Goal: Task Accomplishment & Management: Manage account settings

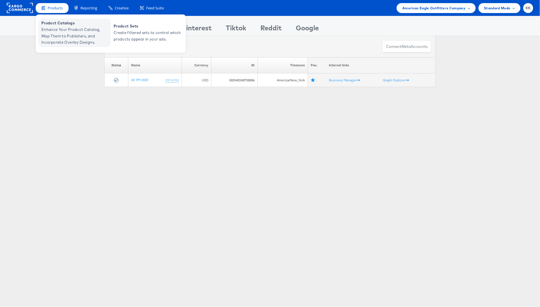
click at [50, 31] on span "Enhance Your Product Catalog, Map Them to Publishers, and Incorporate Overlay D…" at bounding box center [75, 35] width 68 height 19
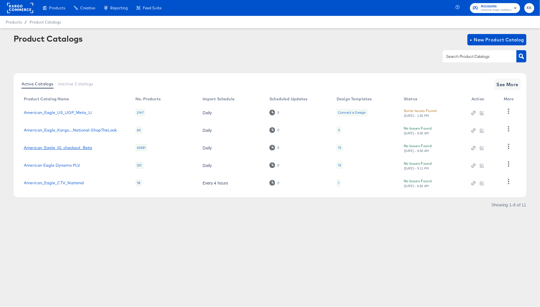
click at [69, 148] on link "American_Eagle_IG_checkout_Beta" at bounding box center [58, 147] width 69 height 5
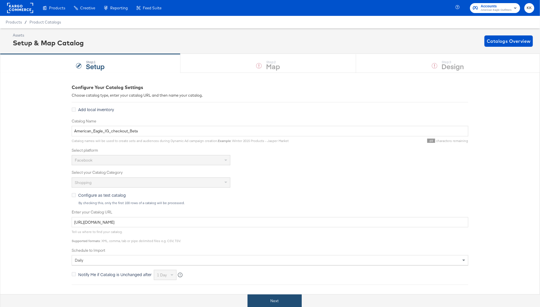
click at [290, 295] on button "Next" at bounding box center [275, 300] width 54 height 13
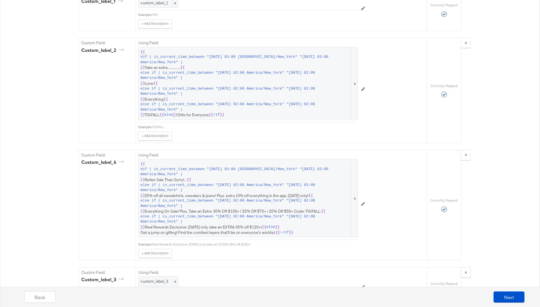
scroll to position [845, 0]
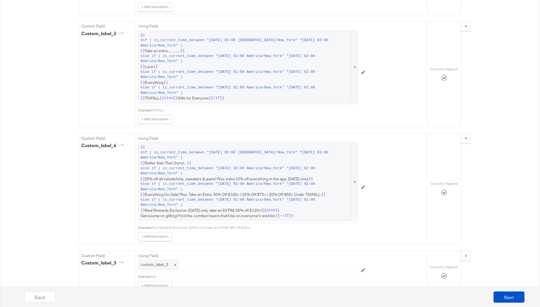
click at [280, 186] on span "{{ #if ( is_current_time_between "2024-06-11 03:00 America/New_York" "2024-06-1…" at bounding box center [247, 181] width 215 height 74
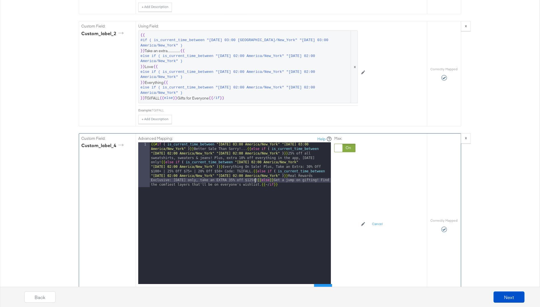
drag, startPoint x: 254, startPoint y: 173, endPoint x: 264, endPoint y: 185, distance: 15.3
click at [255, 173] on div "{{# if ( is_current_time_between "2024-06-11 03:00 America/New_York" "2024-06-1…" at bounding box center [240, 257] width 181 height 231
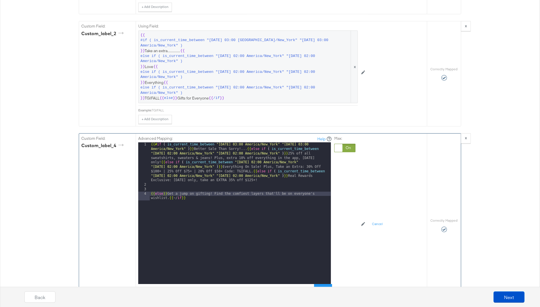
click at [253, 165] on div "{{# if ( is_current_time_between "2024-06-11 03:00 America/New_York" "2024-06-1…" at bounding box center [240, 237] width 181 height 191
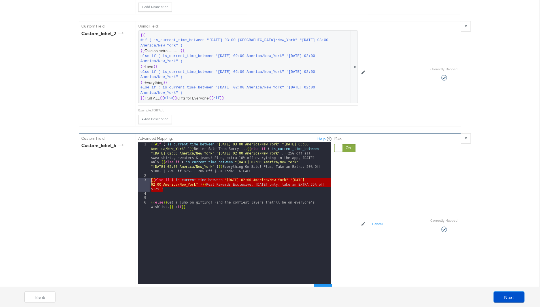
drag, startPoint x: 177, startPoint y: 185, endPoint x: 140, endPoint y: 174, distance: 38.6
click at [140, 174] on div "1 2 3 4 5 6 {{# if ( is_current_time_between "2024-06-11 03:00 America/New_York…" at bounding box center [234, 213] width 193 height 142
click at [173, 184] on div "{{# if ( is_current_time_between "2024-06-11 03:00 America/New_York" "2024-06-1…" at bounding box center [240, 233] width 181 height 182
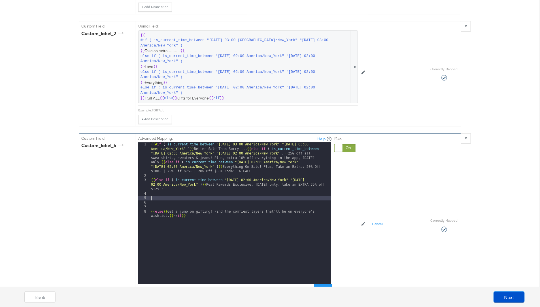
paste textarea
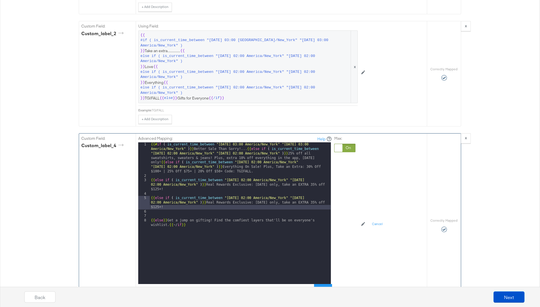
click at [247, 191] on div "{{# if ( is_current_time_between "2024-06-11 03:00 America/New_York" "2024-06-1…" at bounding box center [240, 233] width 181 height 182
click at [319, 191] on div "{{# if ( is_current_time_between "2024-06-11 03:00 America/New_York" "2024-06-1…" at bounding box center [240, 233] width 181 height 182
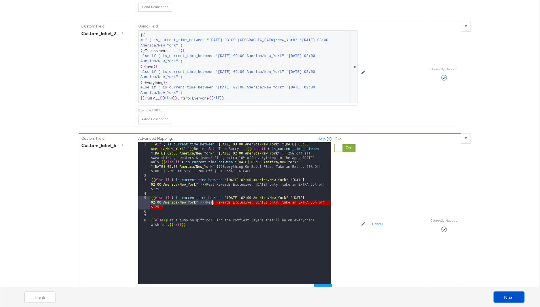
drag, startPoint x: 210, startPoint y: 201, endPoint x: 212, endPoint y: 197, distance: 4.1
click at [212, 197] on div "{{# if ( is_current_time_between "2024-06-11 03:00 America/New_York" "2024-06-1…" at bounding box center [240, 233] width 181 height 182
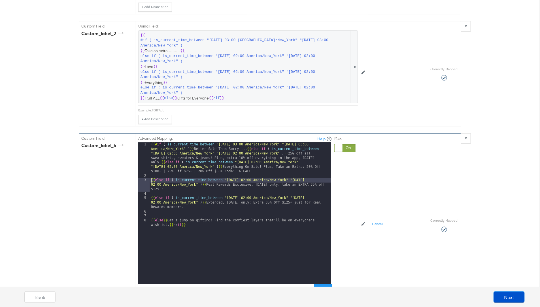
click at [150, 174] on div "{{# if ( is_current_time_between "2024-06-11 03:00 America/New_York" "2024-06-1…" at bounding box center [240, 233] width 181 height 182
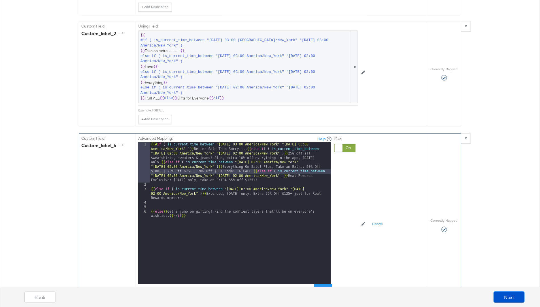
click at [149, 187] on div "3" at bounding box center [144, 193] width 12 height 13
click at [151, 184] on div "{{# if ( is_current_time_between "2024-06-11 03:00 America/New_York" "2024-06-1…" at bounding box center [240, 237] width 181 height 191
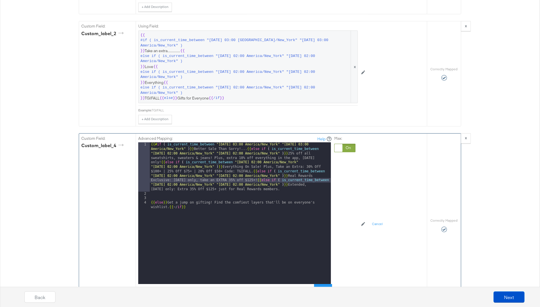
click at [150, 196] on div "{{# if ( is_current_time_between "2024-06-11 03:00 America/New_York" "2024-06-1…" at bounding box center [240, 242] width 181 height 200
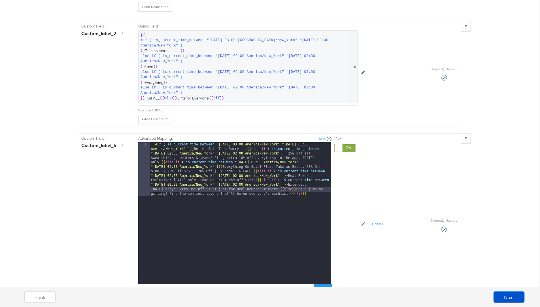
click at [327, 282] on div "Back Next" at bounding box center [275, 294] width 540 height 24
click at [321, 284] on button "Apply" at bounding box center [323, 289] width 18 height 10
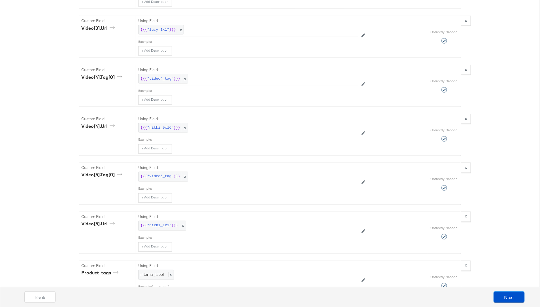
scroll to position [2623, 0]
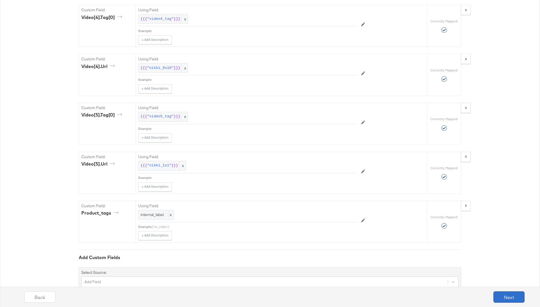
click at [501, 295] on button "Next" at bounding box center [508, 296] width 31 height 11
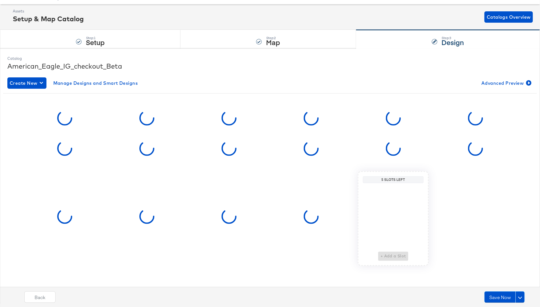
scroll to position [0, 0]
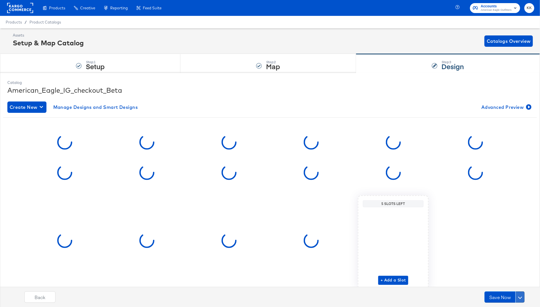
click at [521, 296] on span at bounding box center [520, 297] width 4 height 4
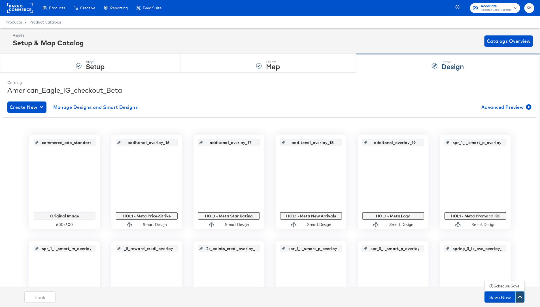
click at [508, 286] on div "Schedule Save" at bounding box center [507, 285] width 26 height 5
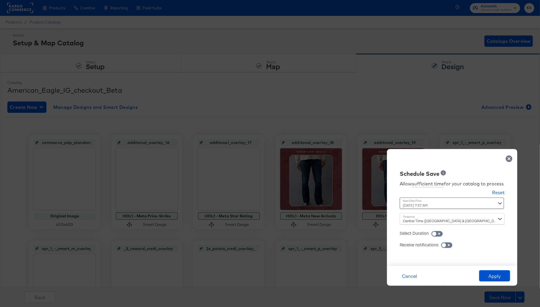
click at [416, 202] on div "September 29th 2025 7:57 AM ‹ September 2025 › Su Mo Tu We Th Fr Sa 31 1 2 3 4 …" at bounding box center [438, 202] width 77 height 11
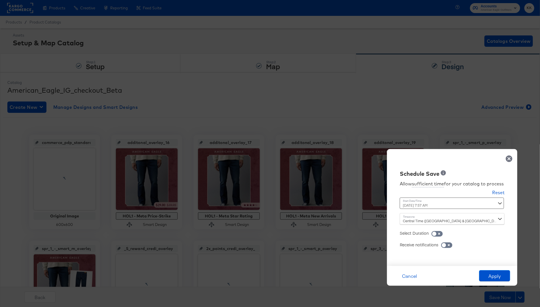
click at [421, 205] on div "September 29th 2025 7:57 AM ‹ September 2025 › Su Mo Tu We Th Fr Sa 31 1 2 3 4 …" at bounding box center [438, 202] width 77 height 11
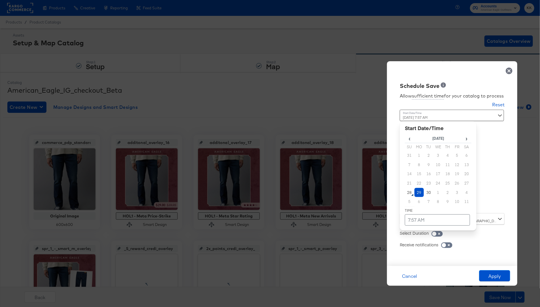
click at [418, 191] on td "29" at bounding box center [419, 192] width 10 height 9
click at [418, 219] on td "7:57 AM" at bounding box center [437, 219] width 65 height 11
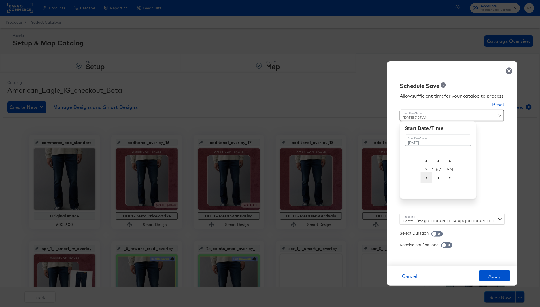
click at [430, 178] on span "▼" at bounding box center [426, 177] width 11 height 11
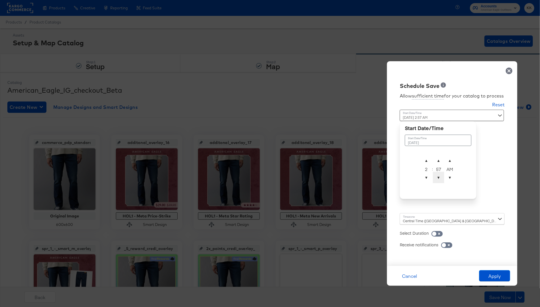
click at [440, 181] on span "▼" at bounding box center [438, 177] width 11 height 11
click at [440, 159] on span "▲" at bounding box center [438, 160] width 11 height 11
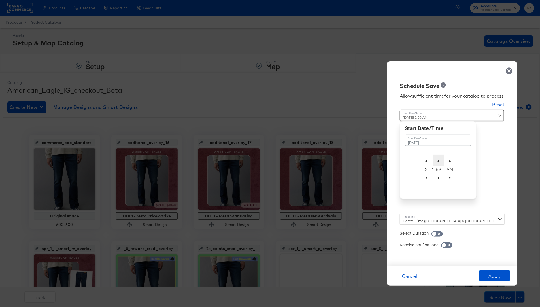
type input "September 29th 2025 2:00 AM"
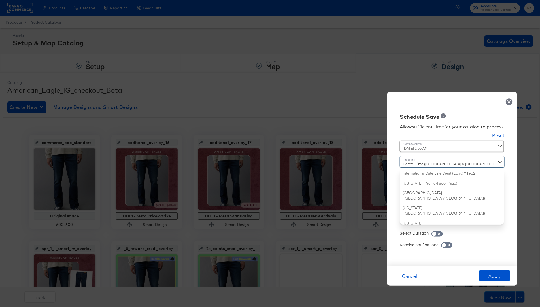
click at [409, 221] on div "Central Time (US & Canada) (America/Chicago) International Date Line West (Etc/…" at bounding box center [452, 190] width 105 height 68
type input "new"
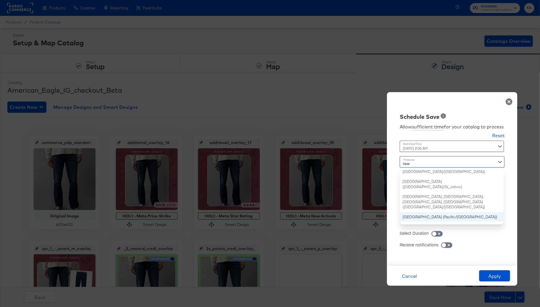
scroll to position [0, 0]
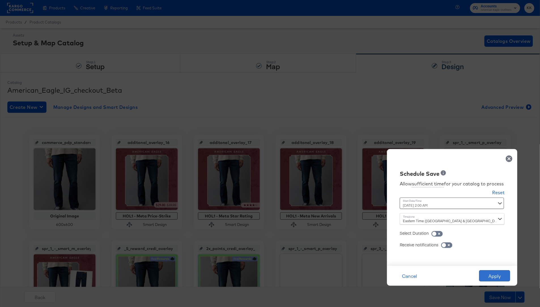
click at [486, 276] on button "Apply" at bounding box center [494, 275] width 31 height 11
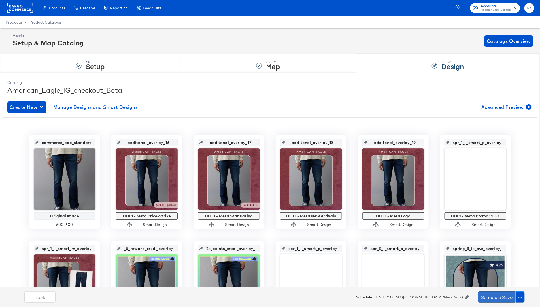
click at [500, 300] on button "Schedule Save" at bounding box center [497, 296] width 38 height 11
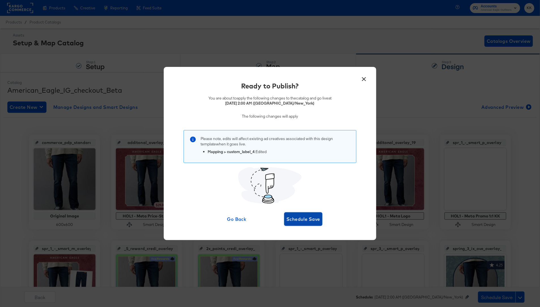
click at [310, 218] on span "Schedule Save" at bounding box center [303, 219] width 34 height 8
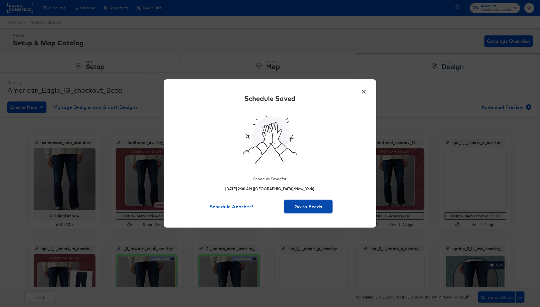
click at [290, 206] on span "Go to Feeds" at bounding box center [308, 206] width 44 height 8
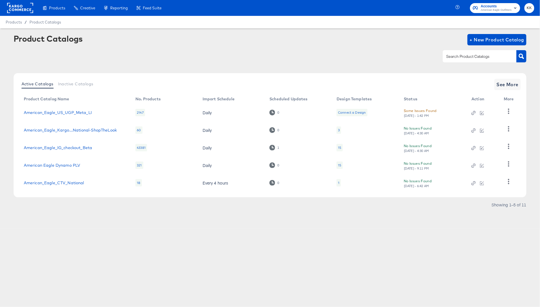
click at [496, 7] on span "Accounts" at bounding box center [496, 6] width 31 height 6
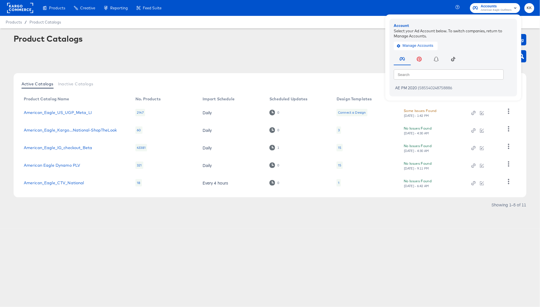
click at [306, 33] on article "Product Catalogs + New Product Catalog Active Catalogs Inactive Catalogs See Mo…" at bounding box center [270, 128] width 540 height 201
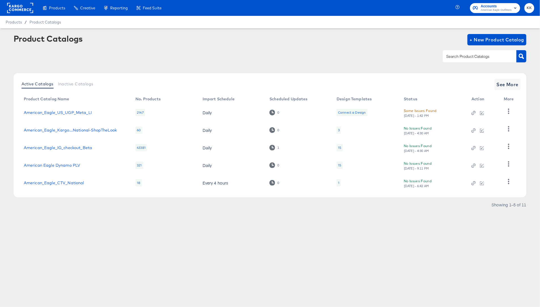
click at [19, 4] on rect at bounding box center [20, 8] width 26 height 10
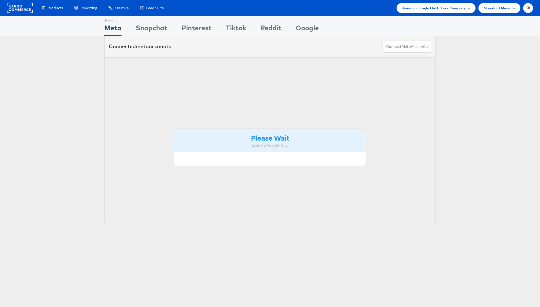
click at [492, 7] on span "Standard Mode" at bounding box center [497, 8] width 26 height 6
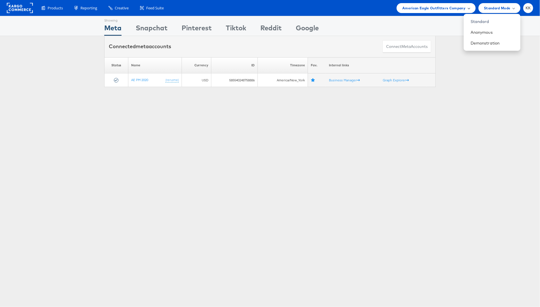
click at [433, 3] on div "American Eagle Outfitters Company" at bounding box center [436, 8] width 79 height 10
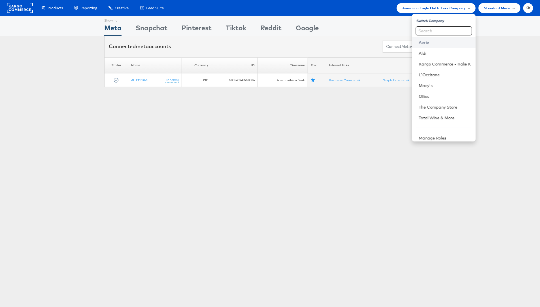
click at [430, 41] on link "Aerie" at bounding box center [445, 43] width 52 height 6
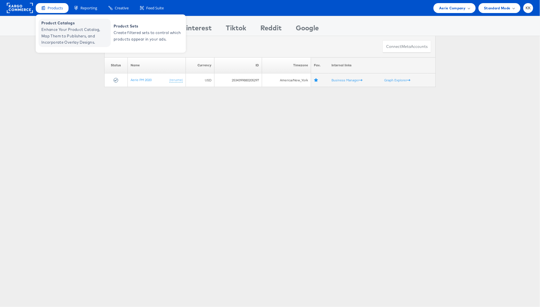
click at [47, 31] on span "Enhance Your Product Catalog, Map Them to Publishers, and Incorporate Overlay D…" at bounding box center [75, 35] width 68 height 19
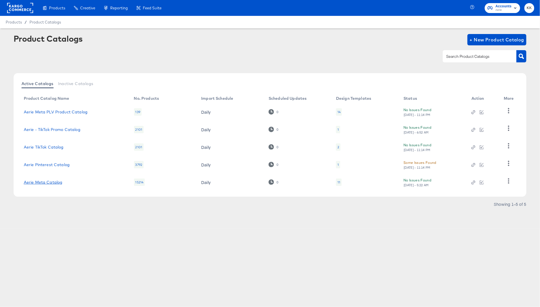
click at [40, 184] on link "Aerie Meta Catalog" at bounding box center [43, 182] width 39 height 5
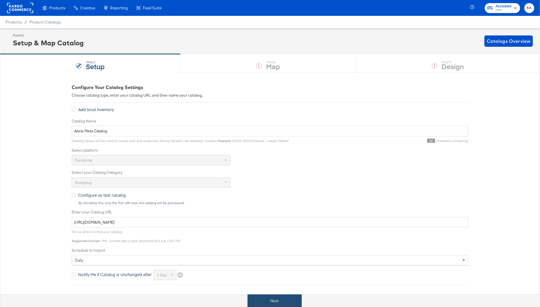
click at [270, 304] on button "Next" at bounding box center [275, 300] width 54 height 13
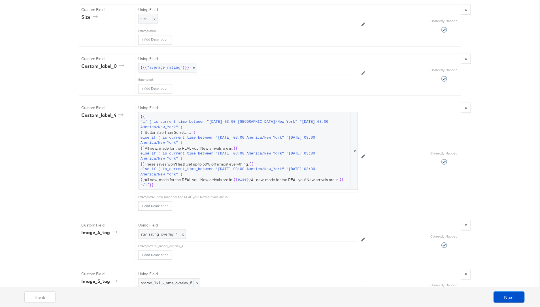
scroll to position [1362, 0]
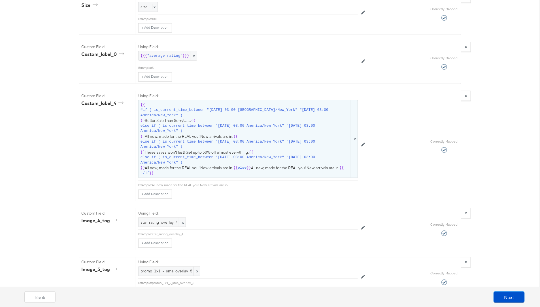
click at [254, 139] on span "else if ( is_current_time_between "2025-09-04 03:00 America/New_York" "2025-09-…" at bounding box center [244, 144] width 209 height 10
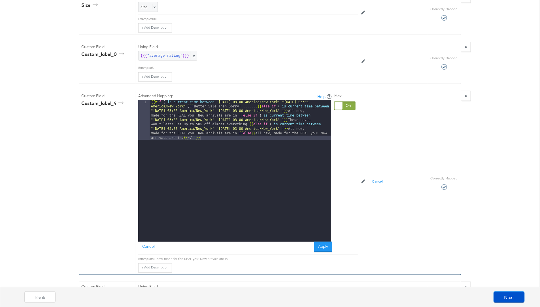
click at [240, 119] on div "{{# if ( is_current_time_between "2024-06-11 03:00 America/New_York" "2024-06-1…" at bounding box center [240, 211] width 181 height 222
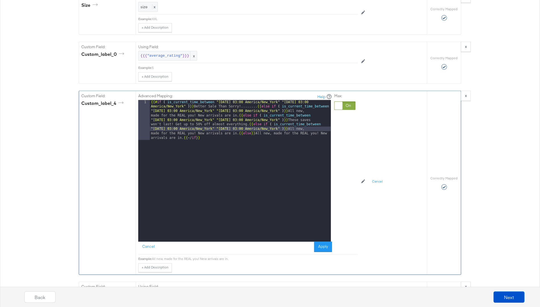
click at [251, 100] on div "{{# if ( is_current_time_between "2024-06-11 03:00 America/New_York" "2024-06-1…" at bounding box center [240, 211] width 181 height 222
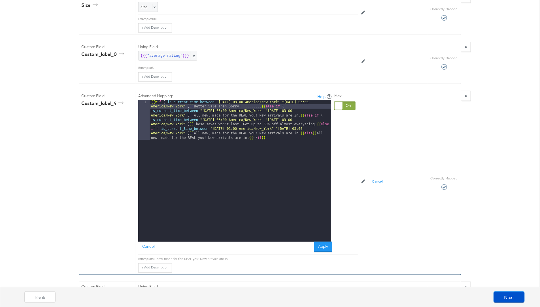
click at [318, 229] on div "{{# if ( is_current_time_between "2024-06-11 03:00 America/New_York" "2024-06-1…" at bounding box center [240, 211] width 181 height 222
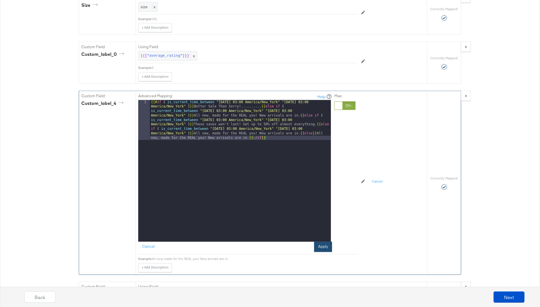
click at [320, 242] on button "Apply" at bounding box center [323, 247] width 18 height 10
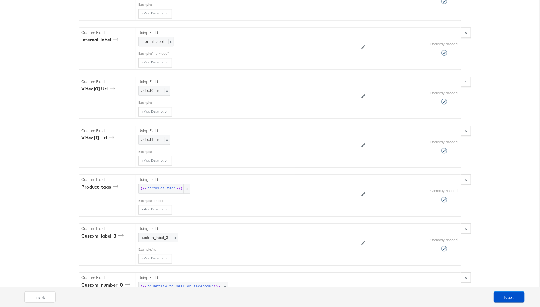
scroll to position [1642, 0]
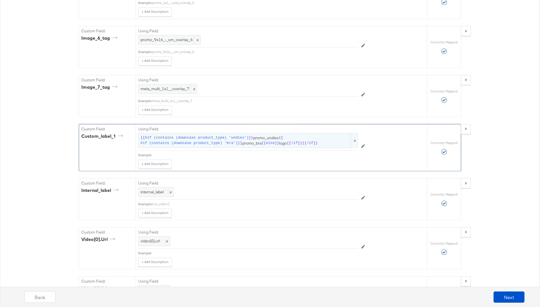
click at [270, 140] on span "else" at bounding box center [270, 142] width 9 height 5
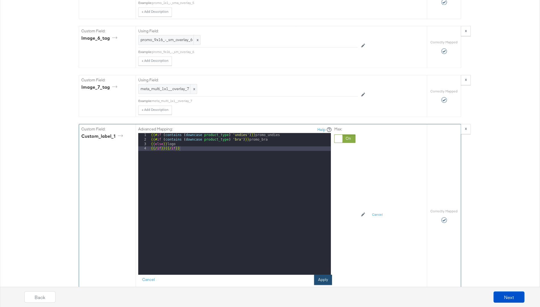
click at [320, 274] on button "Apply" at bounding box center [323, 279] width 18 height 10
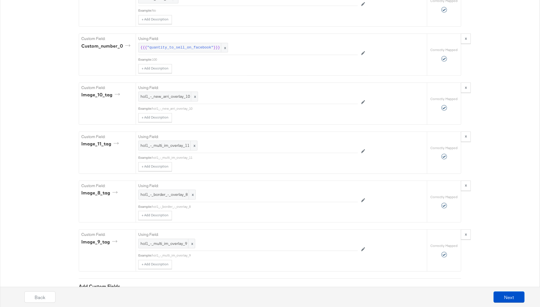
scroll to position [2064, 0]
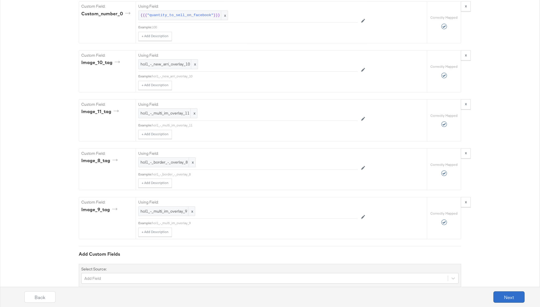
click at [502, 293] on button "Next" at bounding box center [508, 296] width 31 height 11
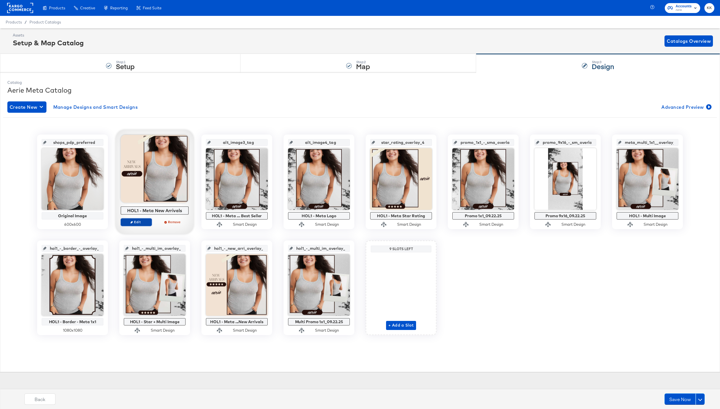
click at [135, 223] on span "Edit" at bounding box center [136, 222] width 26 height 4
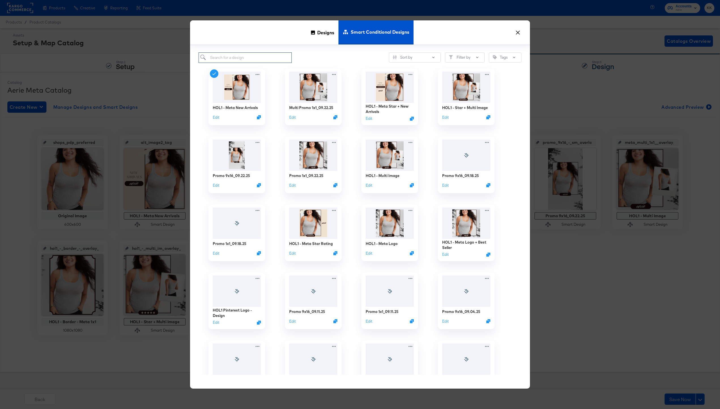
click at [218, 59] on input "search" at bounding box center [245, 57] width 93 height 10
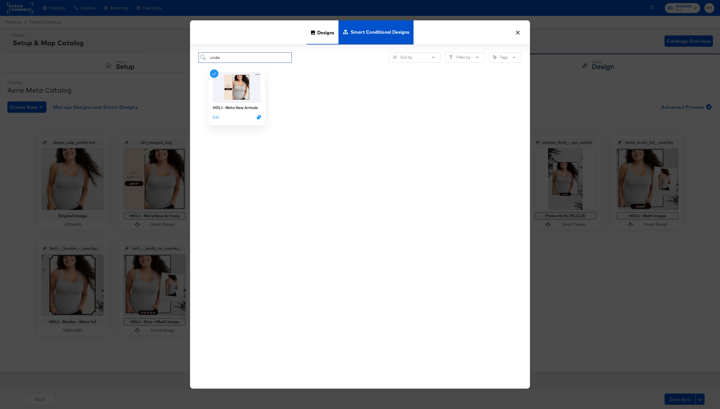
type input "undie"
click at [323, 30] on span "Designs" at bounding box center [325, 32] width 17 height 25
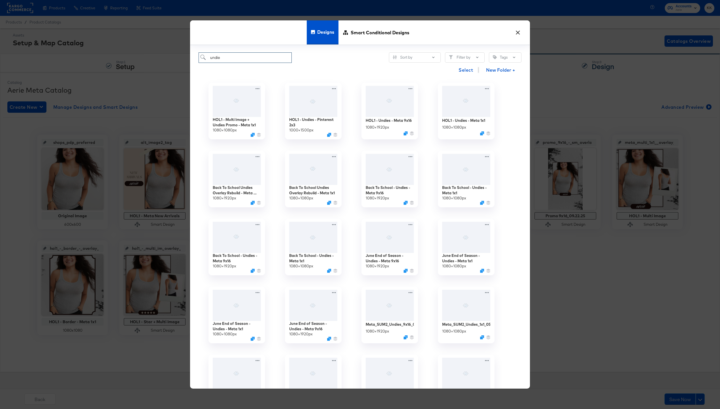
click at [259, 56] on input "undie" at bounding box center [245, 57] width 93 height 10
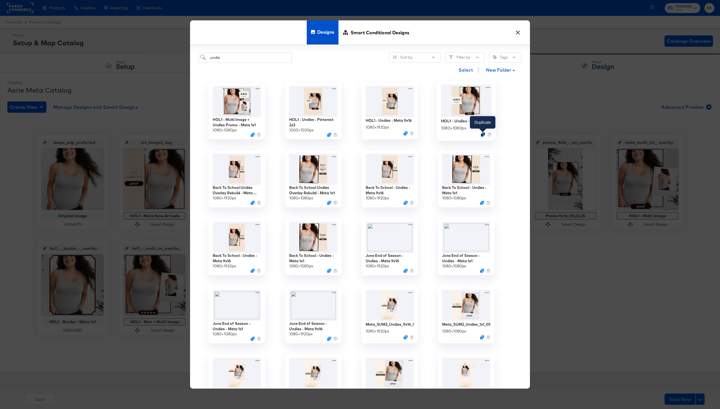
click at [483, 134] on icon "Duplicate" at bounding box center [483, 135] width 4 height 4
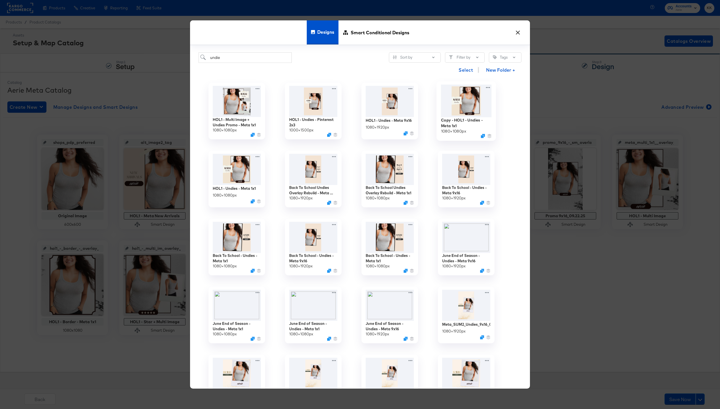
click at [444, 136] on div at bounding box center [466, 136] width 51 height 4
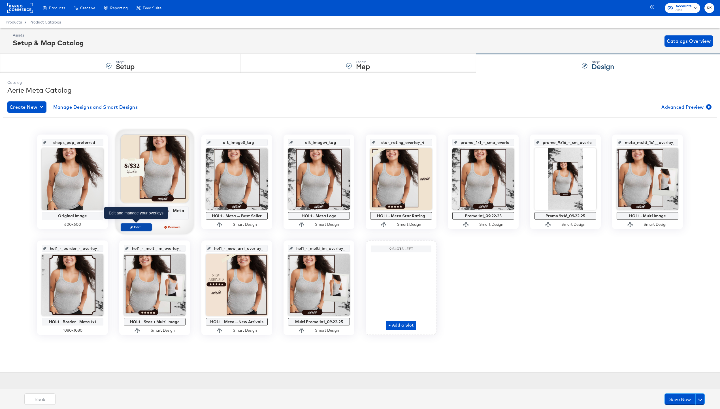
click at [139, 225] on span "Edit" at bounding box center [136, 227] width 26 height 4
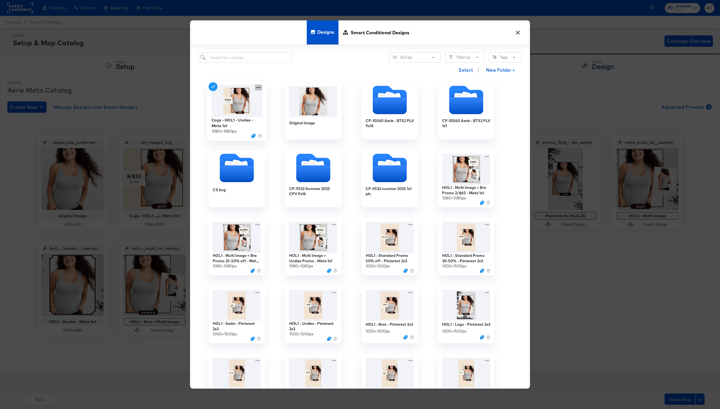
click at [259, 87] on icon at bounding box center [258, 88] width 7 height 6
click at [287, 118] on button "Edit Design Edit Design" at bounding box center [310, 121] width 76 height 10
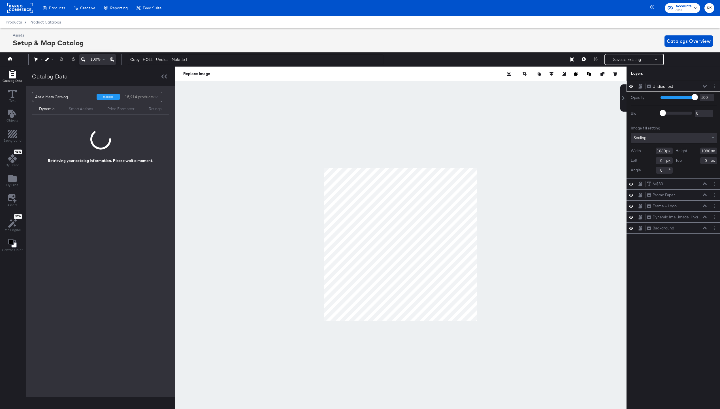
scroll to position [0, 1]
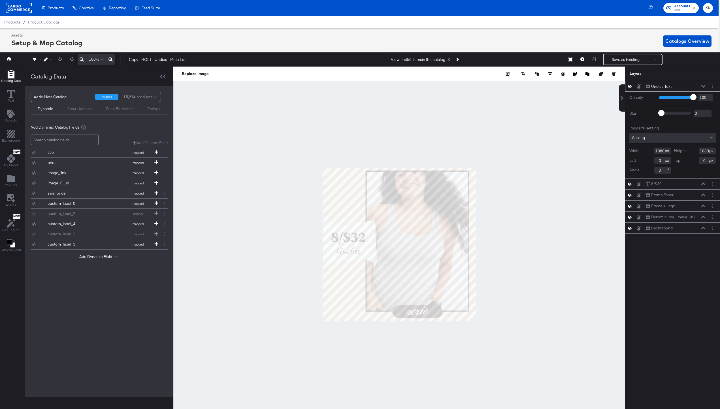
click at [293, 230] on div at bounding box center [399, 244] width 452 height 355
click at [291, 240] on div at bounding box center [399, 244] width 452 height 355
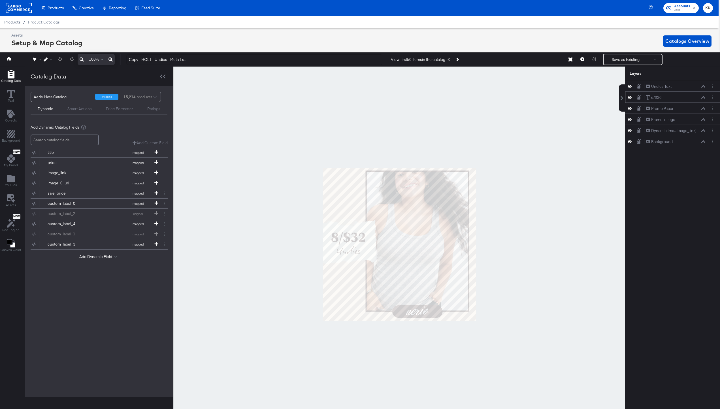
click at [540, 96] on icon at bounding box center [703, 97] width 4 height 3
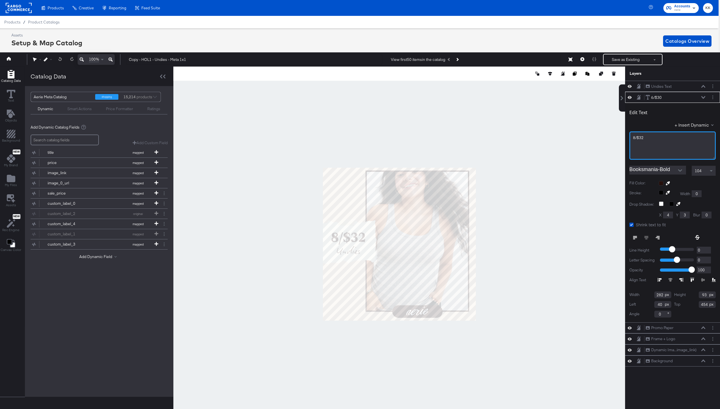
drag, startPoint x: 636, startPoint y: 139, endPoint x: 636, endPoint y: 149, distance: 9.6
click at [540, 139] on span "8/$32" at bounding box center [638, 137] width 10 height 5
click at [463, 105] on div at bounding box center [399, 244] width 452 height 355
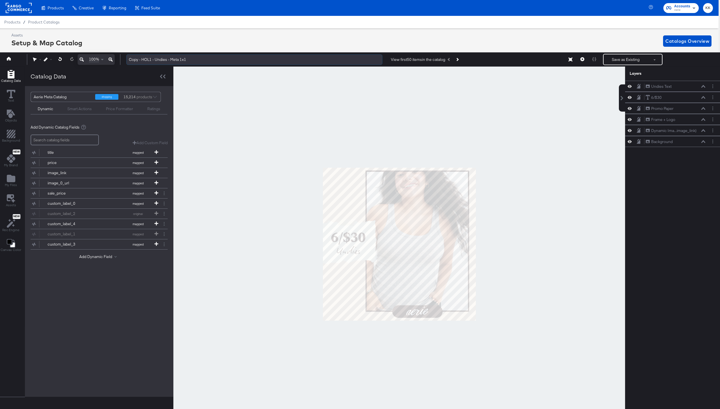
drag, startPoint x: 141, startPoint y: 61, endPoint x: 129, endPoint y: 61, distance: 12.2
click at [129, 61] on input "Copy - HOL1 - Undies - Meta 1x1" at bounding box center [254, 59] width 256 height 10
type input "HOL1 - Undies - Meta 1x1"
click at [255, 113] on div at bounding box center [399, 244] width 452 height 355
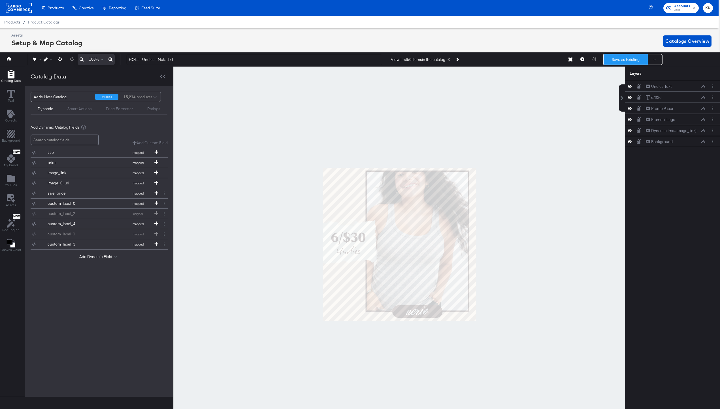
click at [540, 62] on button "Save as Existing" at bounding box center [626, 59] width 44 height 10
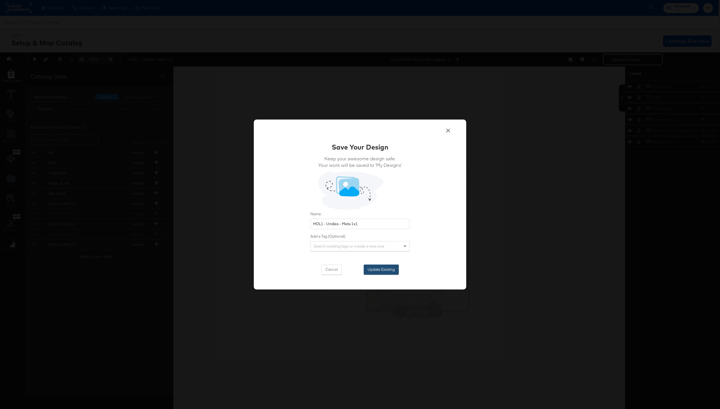
click at [374, 272] on button "Update Existing" at bounding box center [381, 270] width 35 height 10
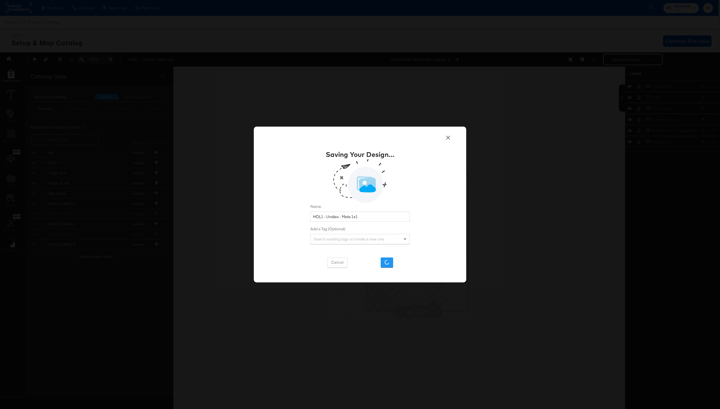
scroll to position [0, 0]
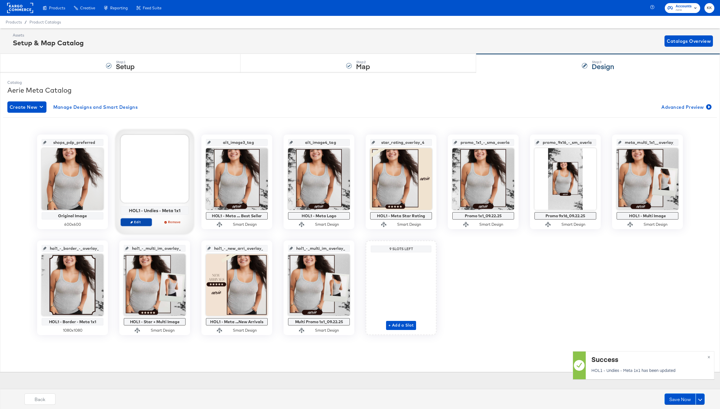
click at [132, 221] on icon "button" at bounding box center [131, 222] width 3 height 3
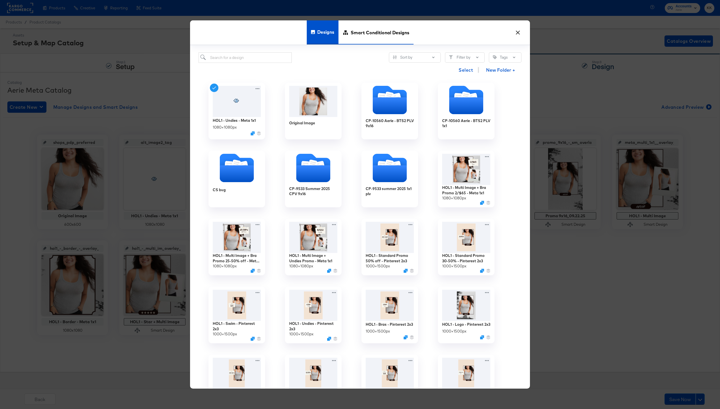
click at [372, 29] on span "Smart Conditional Designs" at bounding box center [380, 32] width 59 height 25
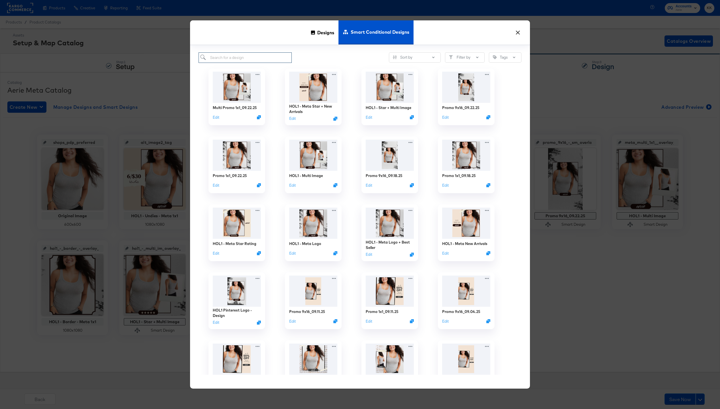
click at [249, 55] on input "search" at bounding box center [245, 57] width 93 height 10
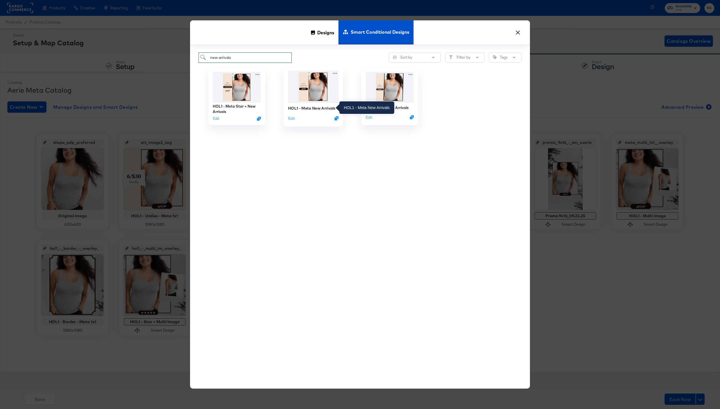
type input "new arrivals"
click at [322, 108] on div "HOL1 - Meta New Arrivals" at bounding box center [312, 107] width 48 height 5
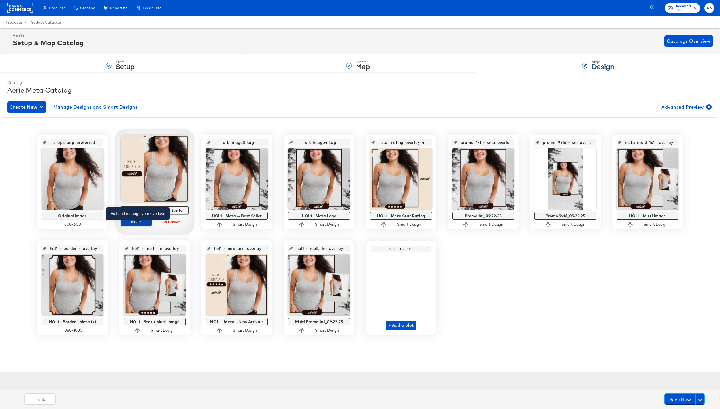
click at [137, 223] on span "Edit" at bounding box center [136, 222] width 26 height 4
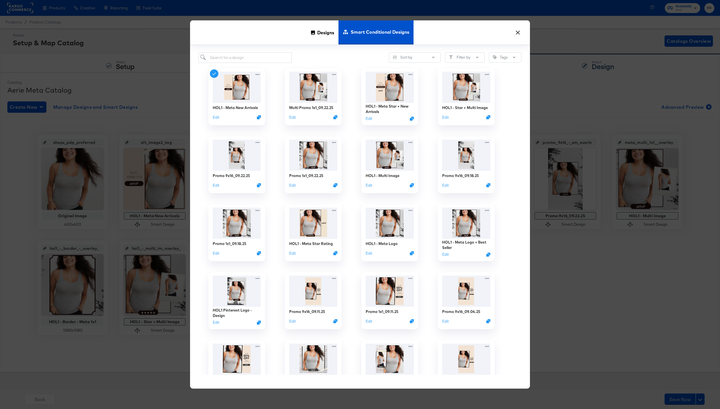
drag, startPoint x: 318, startPoint y: 29, endPoint x: 292, endPoint y: 48, distance: 32.7
click at [318, 29] on span "Designs" at bounding box center [325, 32] width 17 height 25
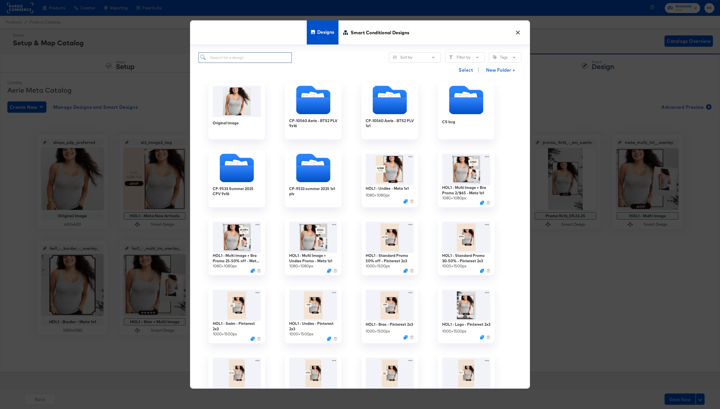
click at [238, 59] on input "search" at bounding box center [245, 57] width 93 height 10
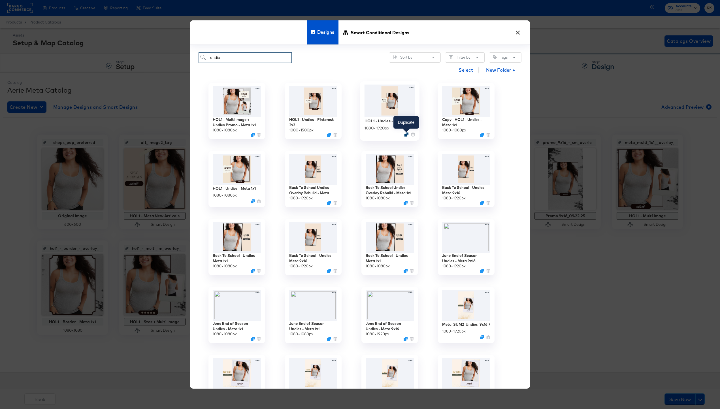
type input "undie"
click at [406, 135] on icon "Duplicate" at bounding box center [406, 135] width 4 height 4
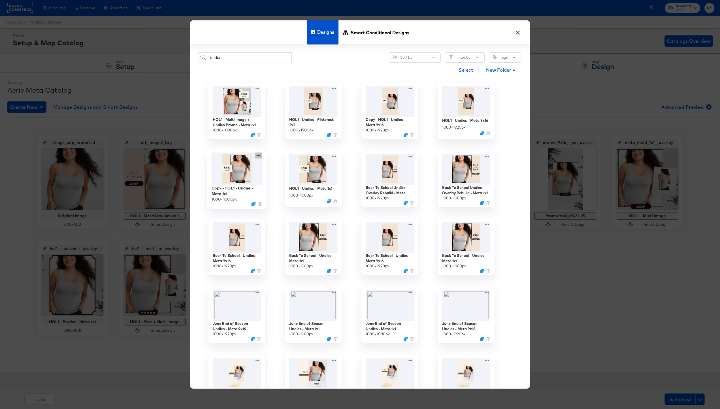
click at [257, 155] on icon at bounding box center [258, 156] width 7 height 6
click at [285, 189] on div "Edit Design Edit Design" at bounding box center [285, 189] width 0 height 0
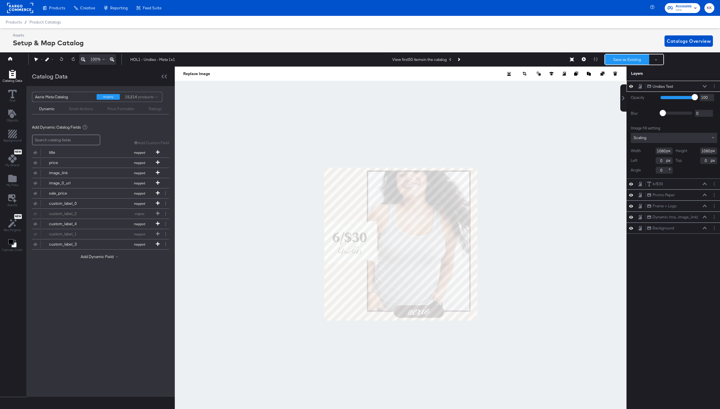
click at [540, 59] on button "Save as Existing" at bounding box center [627, 59] width 44 height 10
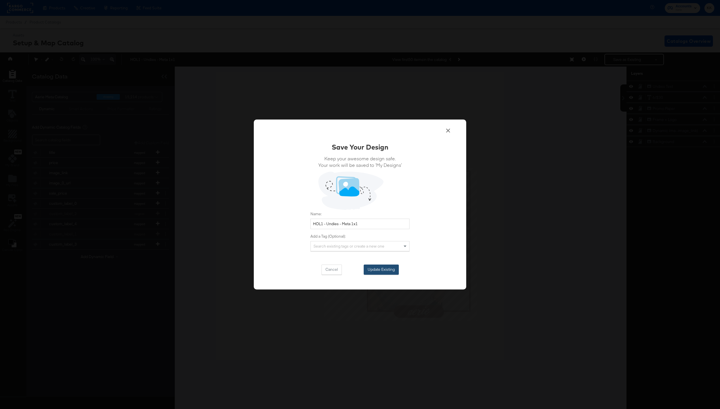
click at [379, 269] on button "Update Existing" at bounding box center [381, 270] width 35 height 10
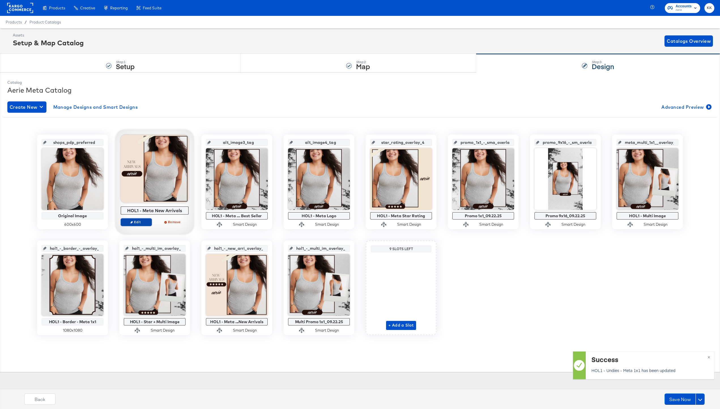
click at [142, 222] on span "Edit" at bounding box center [136, 222] width 26 height 4
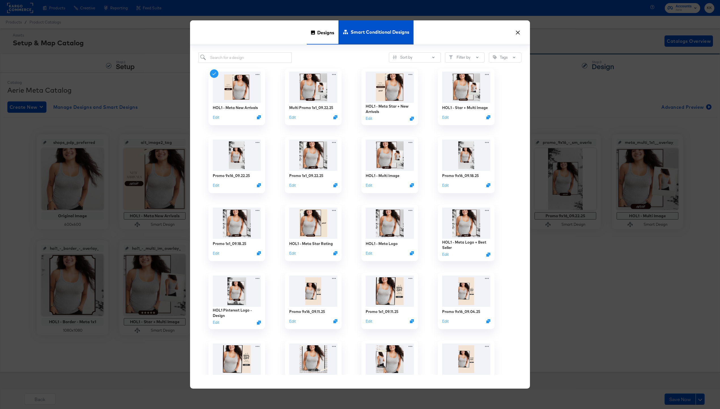
click at [313, 33] on icon at bounding box center [313, 33] width 4 height 4
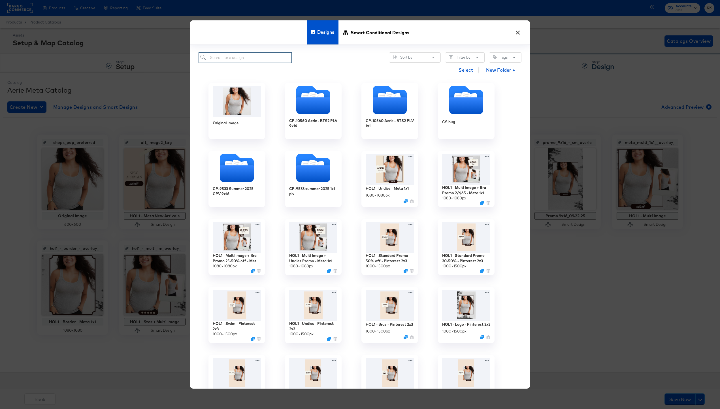
click at [215, 55] on input "search" at bounding box center [245, 57] width 93 height 10
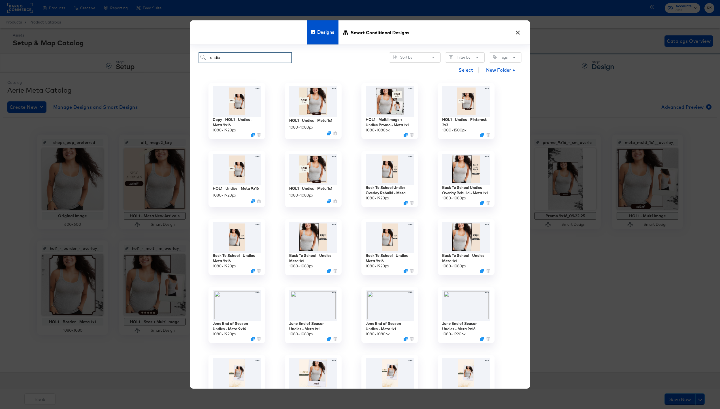
type input "undie"
click at [285, 35] on div "Designs Smart Conditional Designs" at bounding box center [360, 32] width 340 height 25
click at [256, 87] on icon at bounding box center [258, 88] width 7 height 6
click at [282, 118] on div "Edit Design Edit Design" at bounding box center [278, 121] width 13 height 10
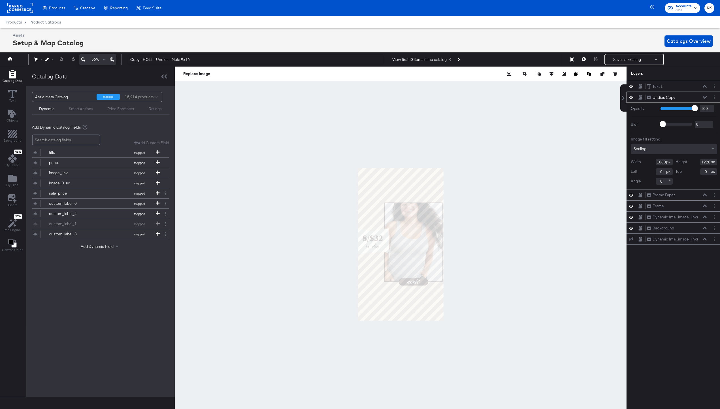
click at [114, 58] on button at bounding box center [112, 59] width 8 height 11
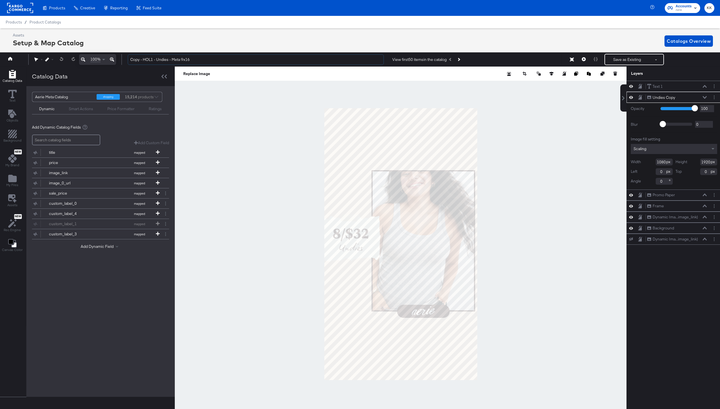
drag, startPoint x: 144, startPoint y: 59, endPoint x: 123, endPoint y: 58, distance: 20.7
click at [124, 59] on div "Copy - HOL1 - Undies - Meta 9x16 View first 50 items in the catalog Save as Exi…" at bounding box center [419, 59] width 592 height 11
type input "HOL1 - Undies - Meta 9x16"
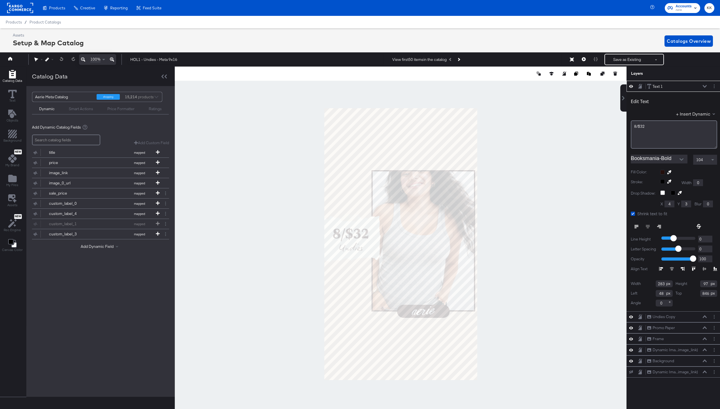
scroll to position [0, 1]
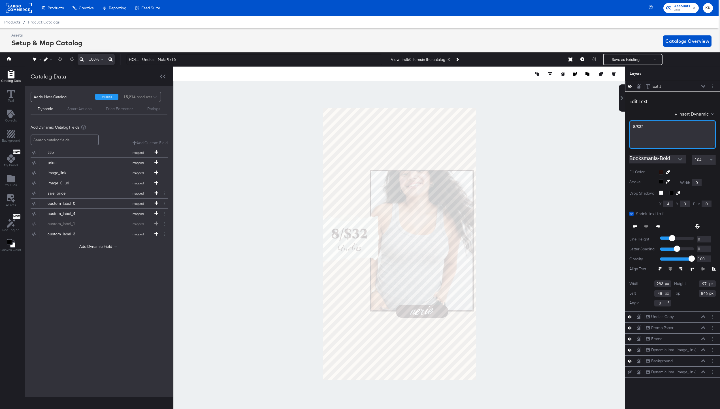
click at [540, 127] on span "8/$32﻿" at bounding box center [638, 126] width 10 height 5
click at [540, 182] on div at bounding box center [399, 244] width 452 height 355
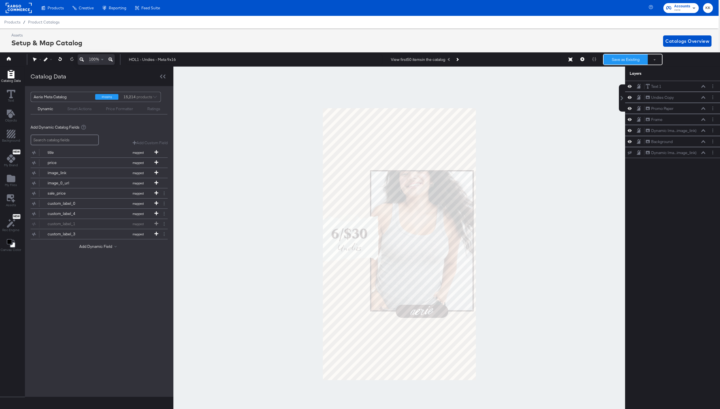
click at [540, 57] on button "Save as Existing" at bounding box center [626, 59] width 44 height 10
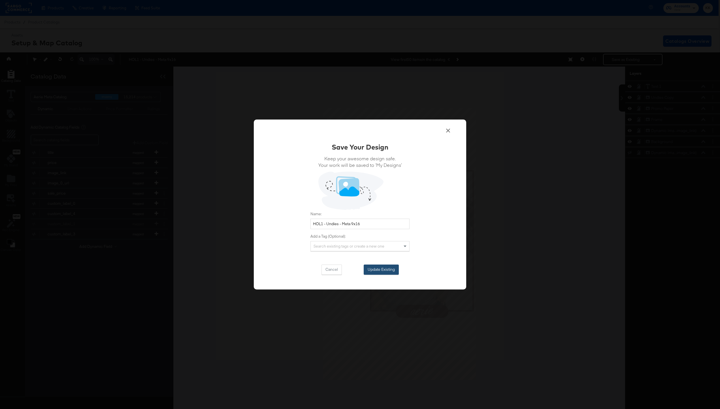
click at [373, 267] on button "Update Existing" at bounding box center [381, 270] width 35 height 10
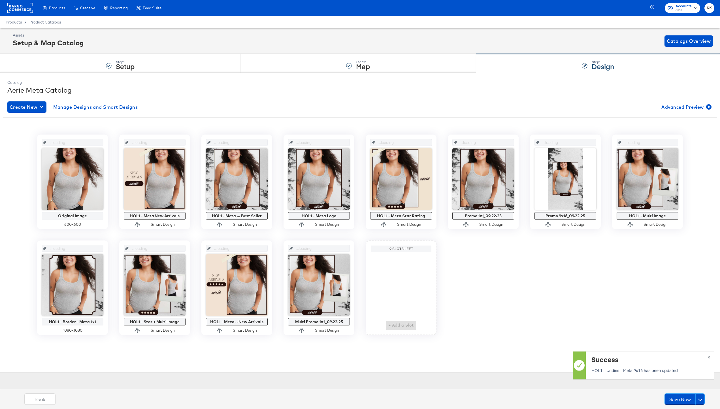
scroll to position [0, 0]
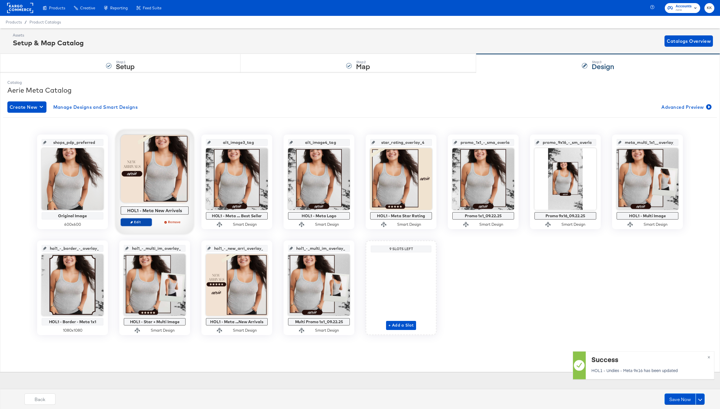
click at [139, 220] on span "Edit" at bounding box center [136, 222] width 26 height 4
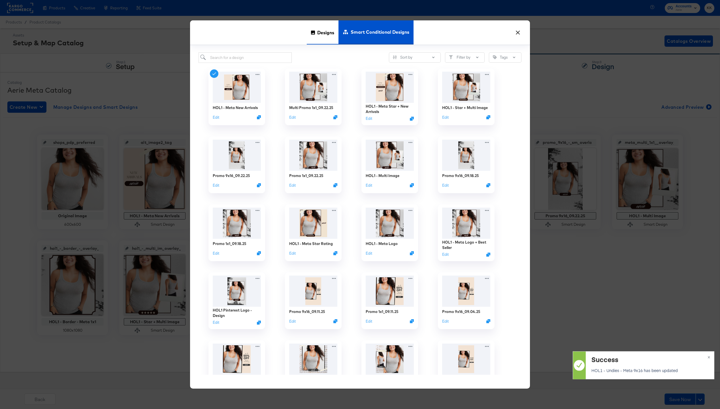
click at [318, 32] on span "Designs" at bounding box center [325, 32] width 17 height 25
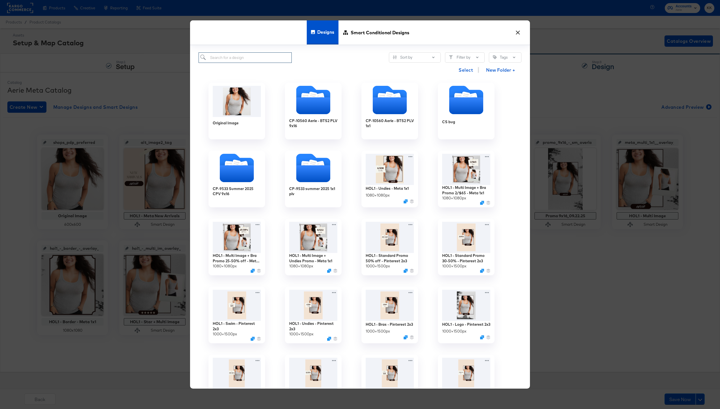
click at [239, 62] on input "search" at bounding box center [245, 57] width 93 height 10
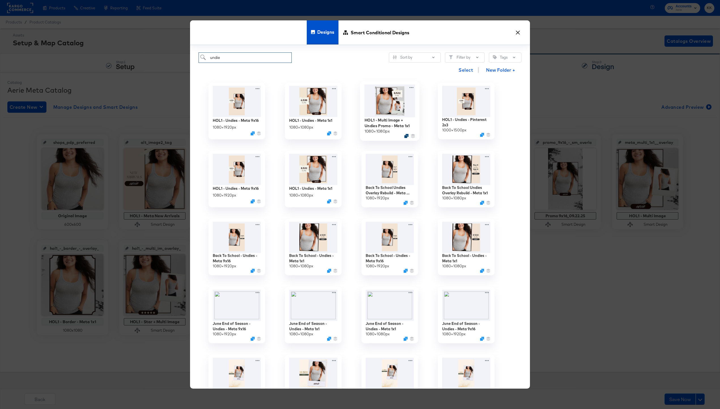
type input "undie"
click at [408, 135] on icon "Duplicate" at bounding box center [406, 136] width 4 height 4
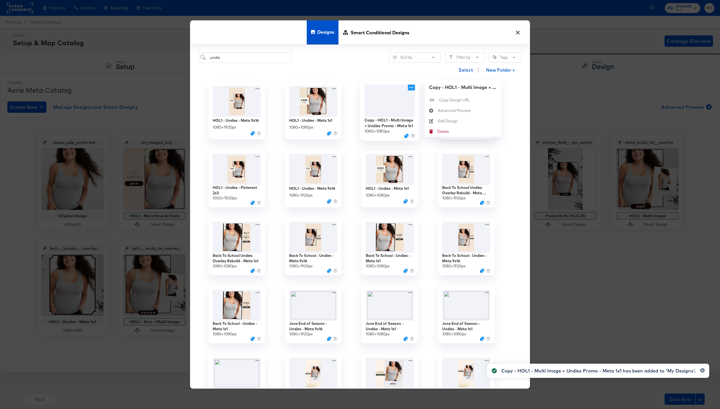
click at [413, 88] on icon at bounding box center [411, 88] width 7 height 6
click at [438, 121] on div "Edit Design Edit Design" at bounding box center [438, 121] width 0 height 0
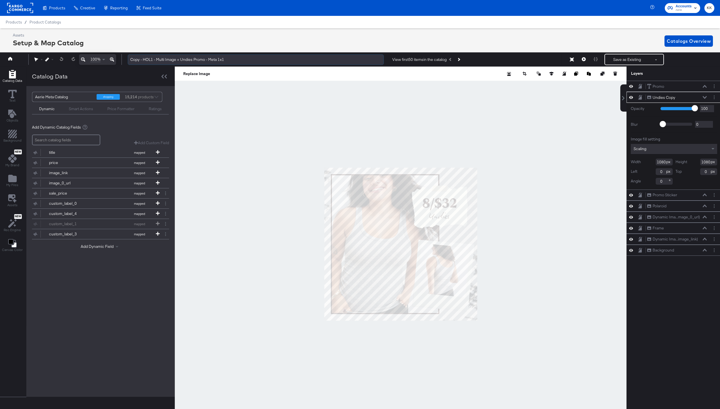
click at [142, 58] on input "Copy - HOL1 - Multi Image + Undies Promo - Meta 1x1" at bounding box center [256, 59] width 256 height 10
type input "HOL1 - Multi Image + Undies Promo - Meta 1x1"
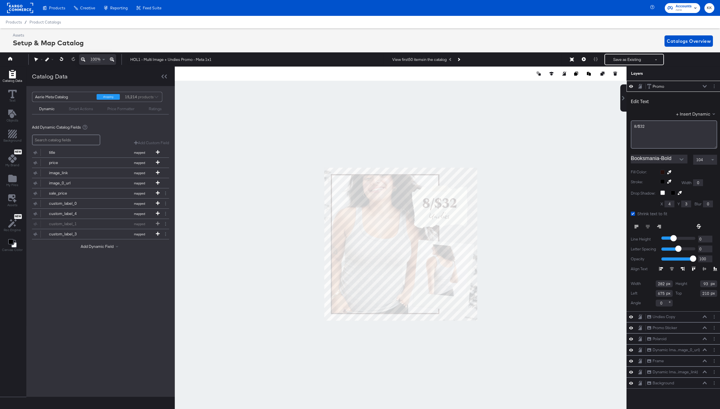
scroll to position [0, 1]
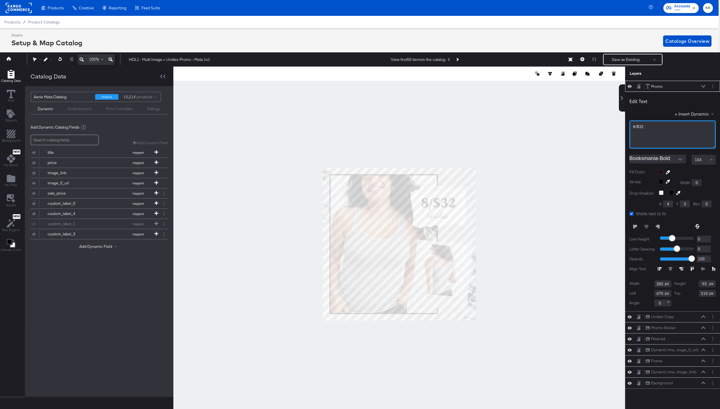
click at [540, 125] on span "8/$32﻿" at bounding box center [638, 126] width 10 height 5
click at [513, 155] on div at bounding box center [399, 244] width 452 height 355
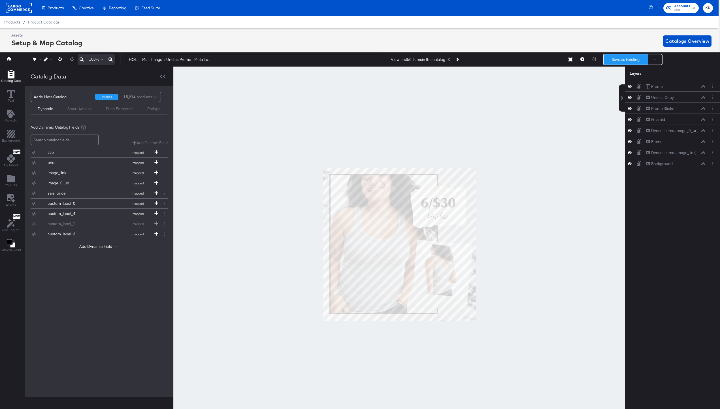
click at [540, 59] on button "Save as Existing" at bounding box center [626, 59] width 44 height 10
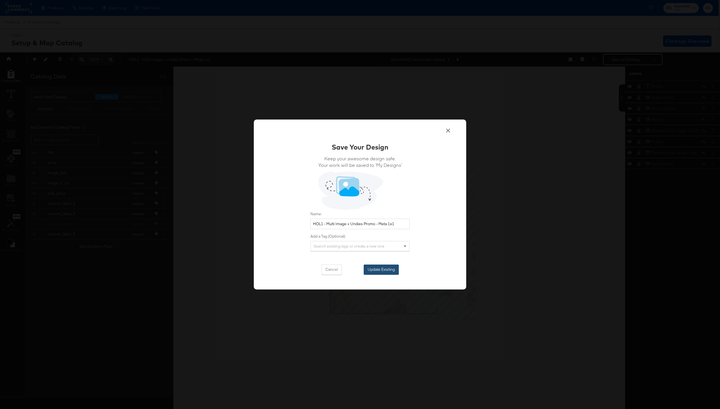
click at [387, 271] on button "Update Existing" at bounding box center [381, 270] width 35 height 10
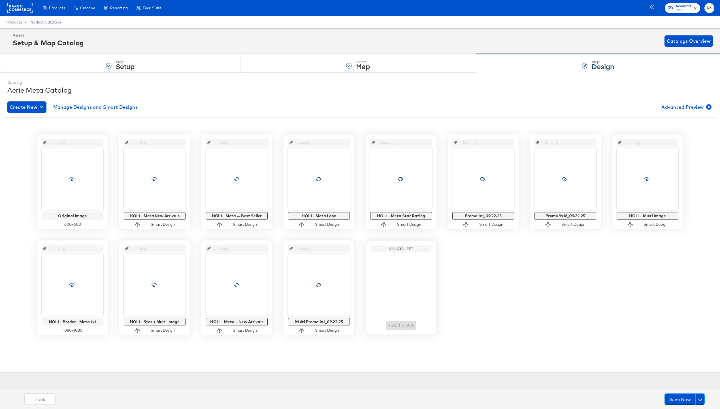
scroll to position [0, 0]
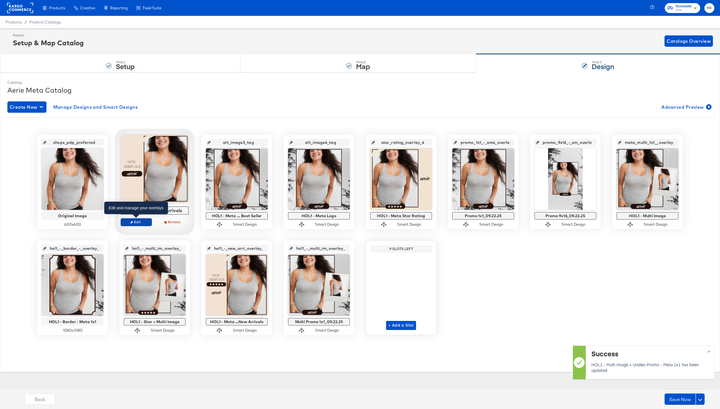
click at [140, 220] on span "Edit" at bounding box center [136, 222] width 26 height 4
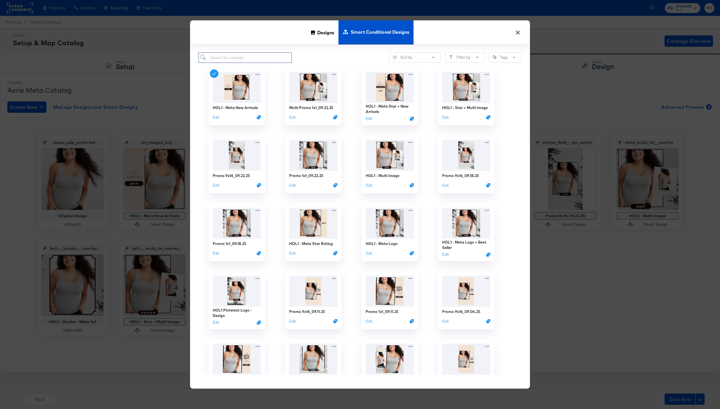
click at [221, 59] on input "search" at bounding box center [245, 57] width 93 height 10
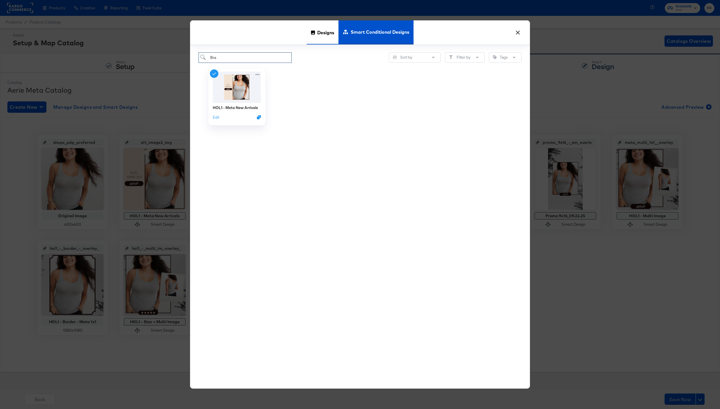
type input "Bra"
click at [323, 30] on span "Designs" at bounding box center [325, 32] width 17 height 25
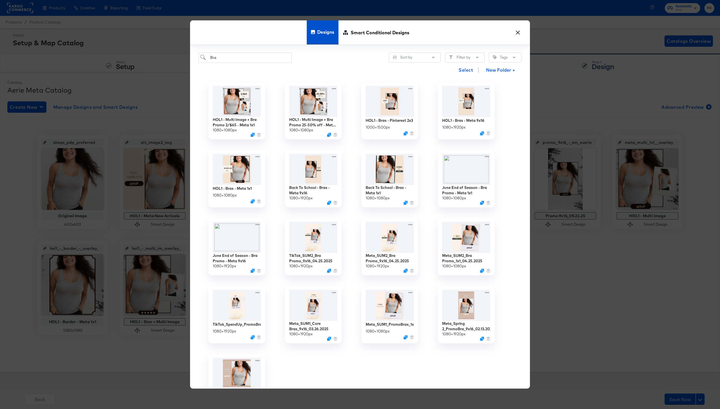
click at [515, 30] on button "×" at bounding box center [518, 31] width 10 height 10
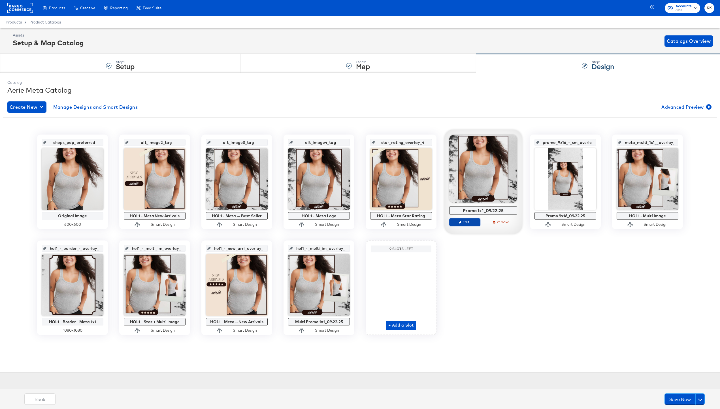
click at [469, 223] on span "Edit" at bounding box center [465, 222] width 26 height 4
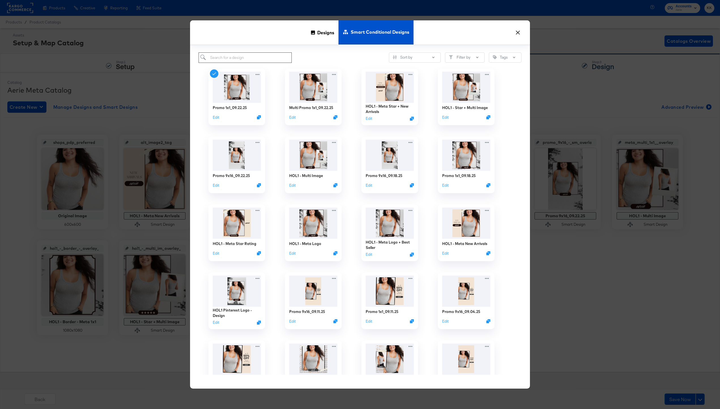
click at [242, 60] on input "search" at bounding box center [245, 57] width 93 height 10
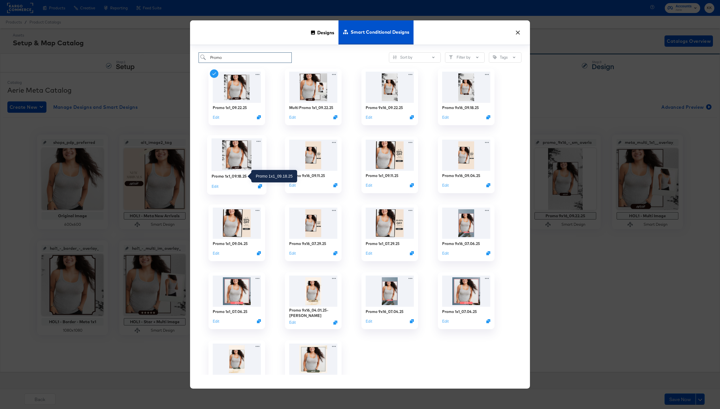
type input "Promo"
click at [230, 176] on div "Promo 1x1_09.18.25" at bounding box center [229, 175] width 35 height 5
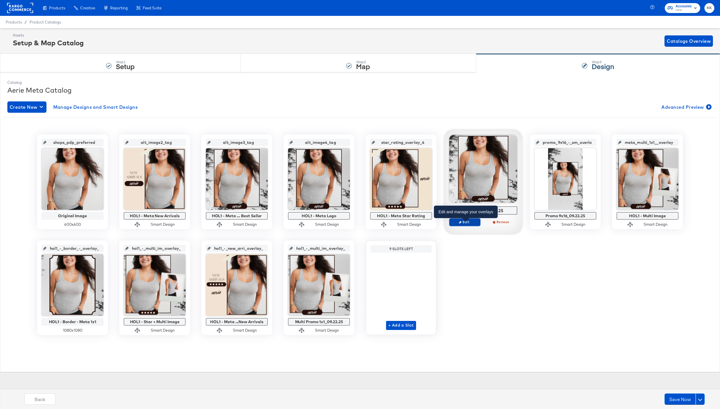
click at [464, 224] on span "Edit" at bounding box center [465, 222] width 26 height 4
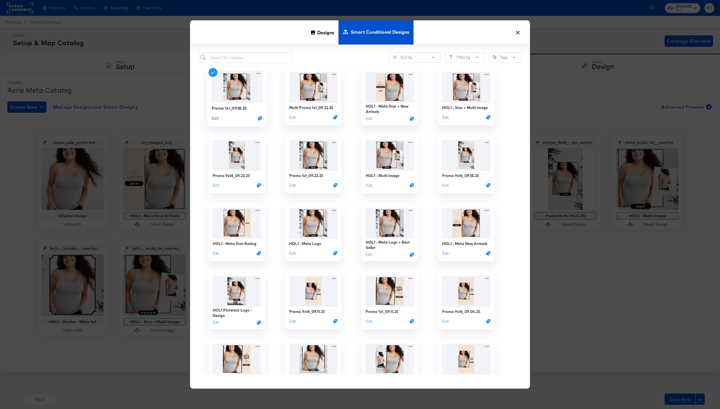
click at [213, 118] on button "Edit" at bounding box center [215, 118] width 7 height 5
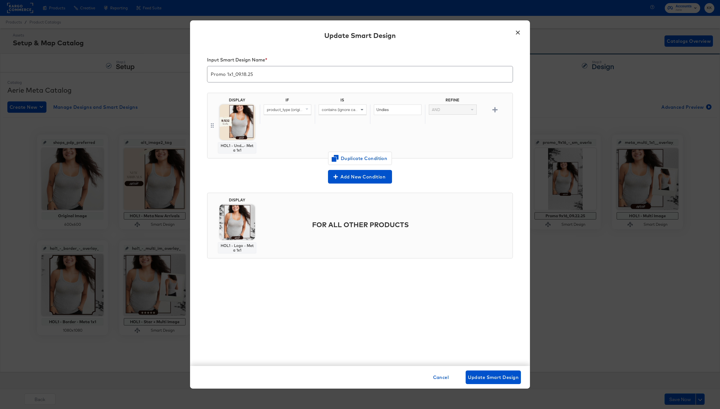
click at [244, 73] on input "Promo 1x1_09.18.25" at bounding box center [359, 72] width 305 height 16
type input "Promo 1x1_09.29.25"
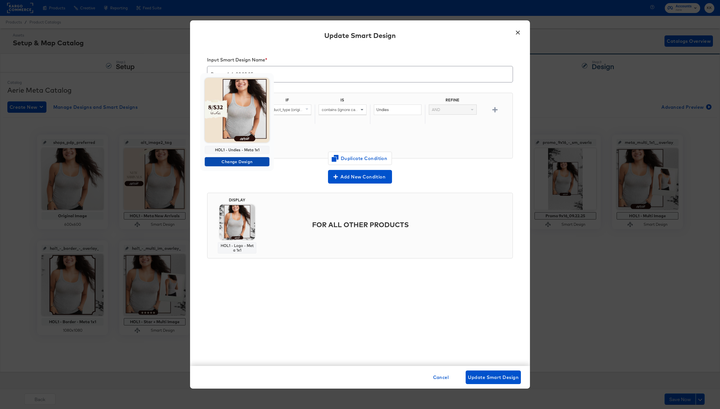
click at [236, 159] on span "Change Design" at bounding box center [237, 161] width 60 height 7
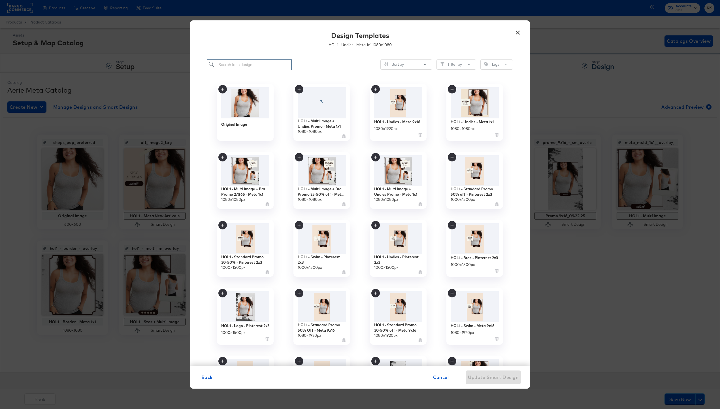
click at [229, 68] on input "search" at bounding box center [249, 64] width 85 height 10
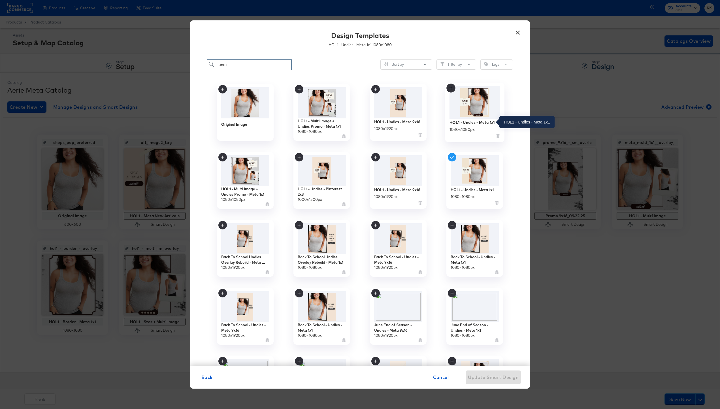
type input "undies"
click at [484, 123] on div "HOL1 - Undies - Meta 1x1" at bounding box center [471, 122] width 45 height 5
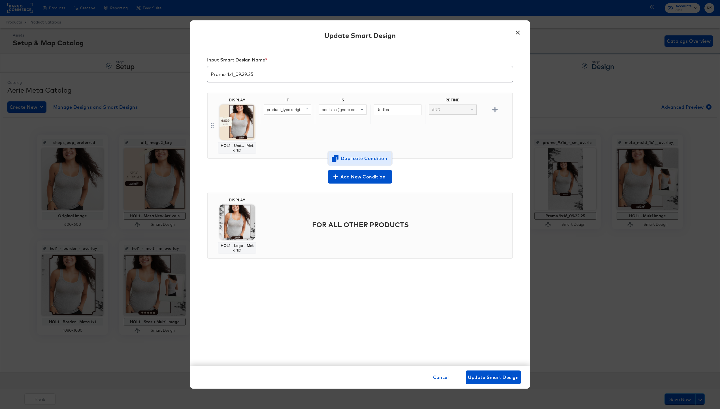
click at [352, 155] on span "Duplicate Condition" at bounding box center [359, 158] width 55 height 8
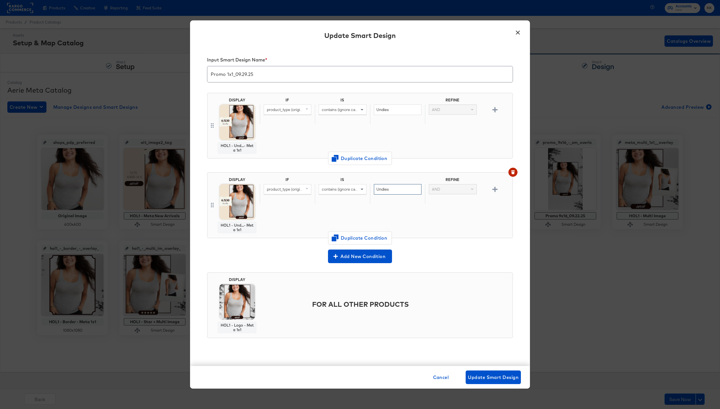
drag, startPoint x: 394, startPoint y: 189, endPoint x: 353, endPoint y: 189, distance: 40.8
click at [353, 189] on div "product_type (original) contains (ignore case) Undies AND" at bounding box center [385, 194] width 250 height 20
type input "Bras"
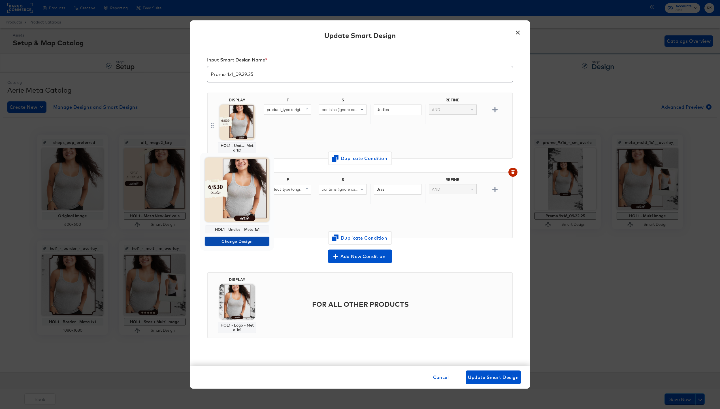
click at [236, 242] on span "Change Design" at bounding box center [237, 241] width 60 height 7
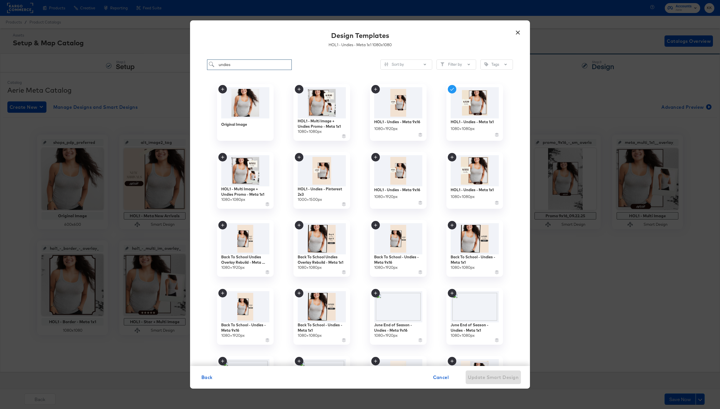
click at [244, 66] on input "undies" at bounding box center [249, 64] width 85 height 10
drag, startPoint x: 244, startPoint y: 66, endPoint x: 196, endPoint y: 65, distance: 48.4
click at [196, 65] on div "undies Sort by Filter by Tags Original Image HOL1 - Multi Image + Undies Promo …" at bounding box center [360, 210] width 340 height 312
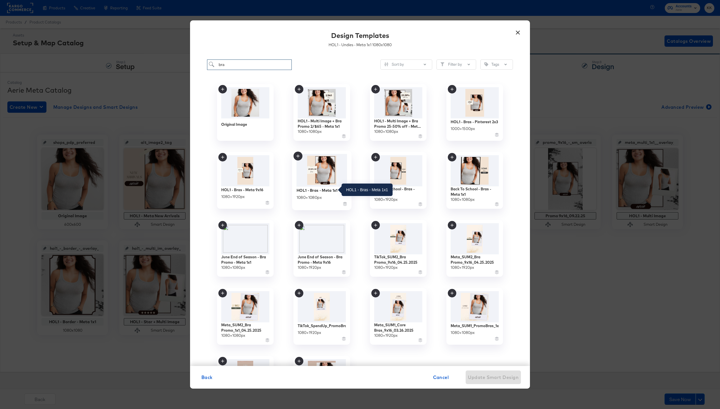
type input "bra"
click at [327, 190] on div "HOL1 - Bras - Meta 1x1" at bounding box center [317, 189] width 41 height 5
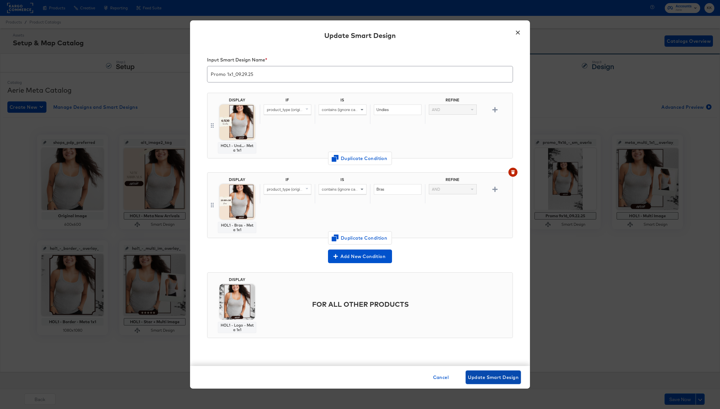
click at [498, 379] on span "Update Smart Design" at bounding box center [493, 377] width 51 height 8
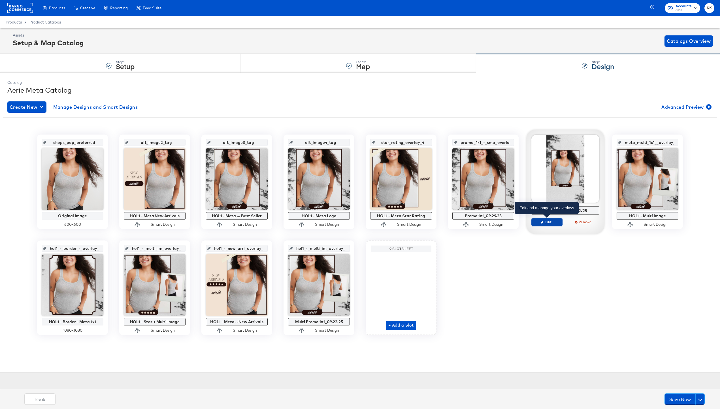
click at [545, 220] on span "Edit" at bounding box center [547, 222] width 26 height 4
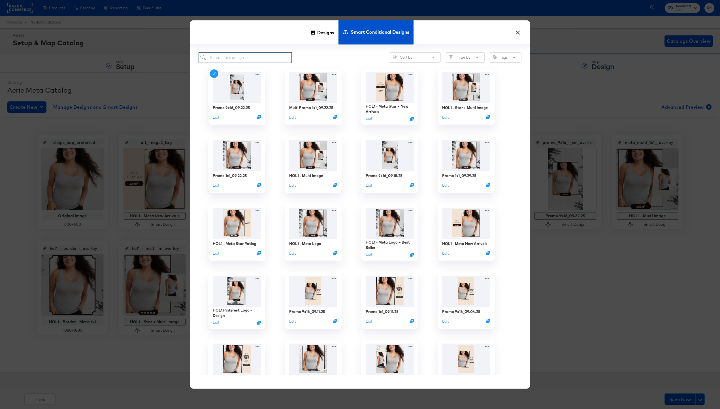
click at [243, 54] on input "search" at bounding box center [245, 57] width 93 height 10
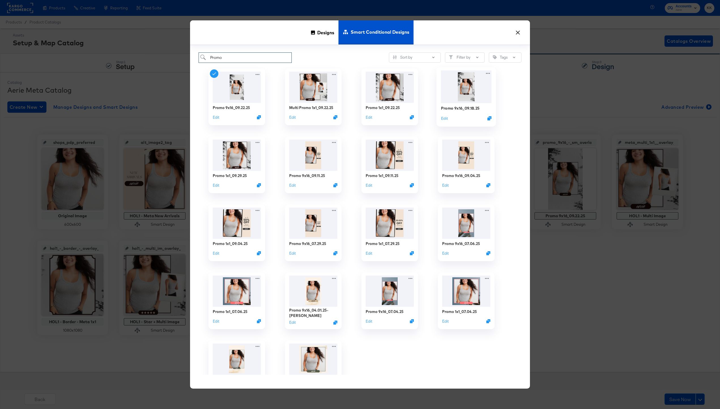
type input "Promo"
click at [464, 109] on div "Promo 9x16_09.18.25" at bounding box center [460, 107] width 39 height 5
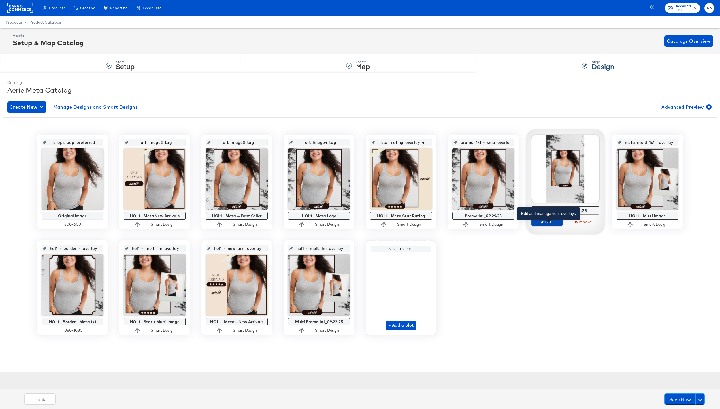
click at [548, 221] on span "Edit" at bounding box center [547, 222] width 26 height 4
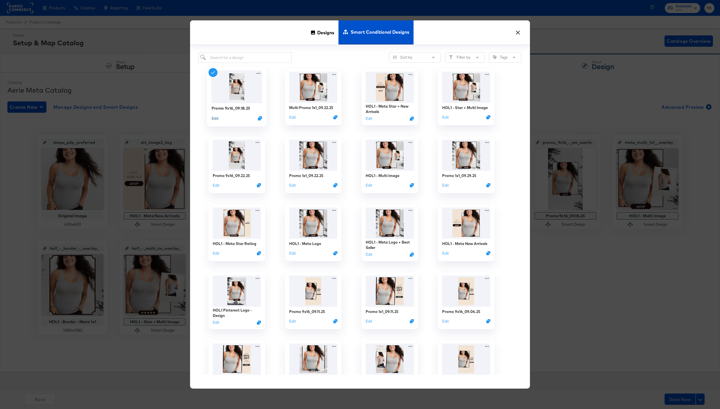
click at [214, 116] on div "Edit" at bounding box center [215, 118] width 7 height 5
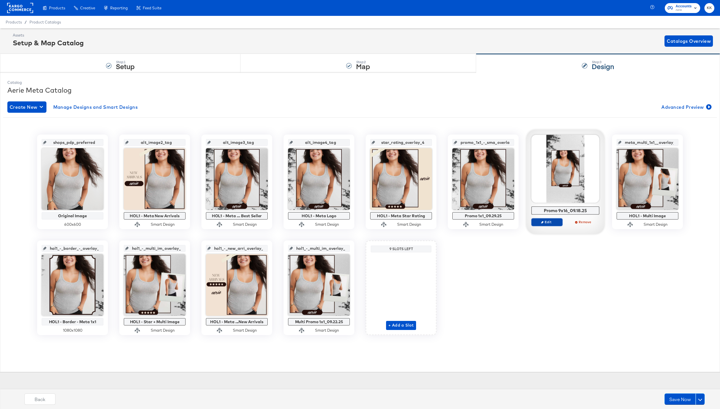
click at [550, 222] on span "Edit" at bounding box center [547, 222] width 26 height 4
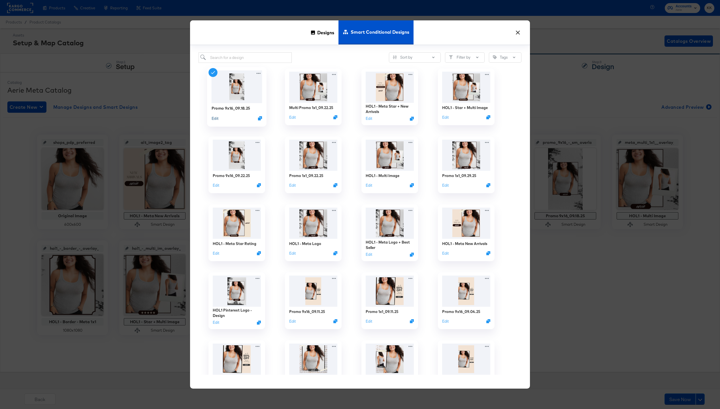
click at [216, 118] on button "Edit" at bounding box center [215, 118] width 7 height 5
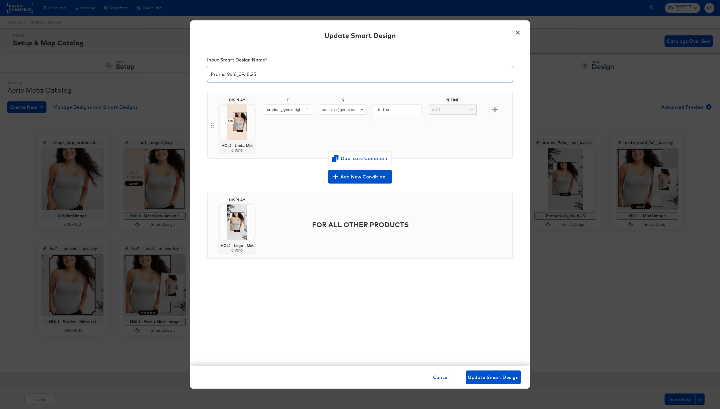
click at [250, 74] on input "Promo 9x16_09.18.25" at bounding box center [359, 72] width 305 height 16
type input "Promo 9x16_09.29.25"
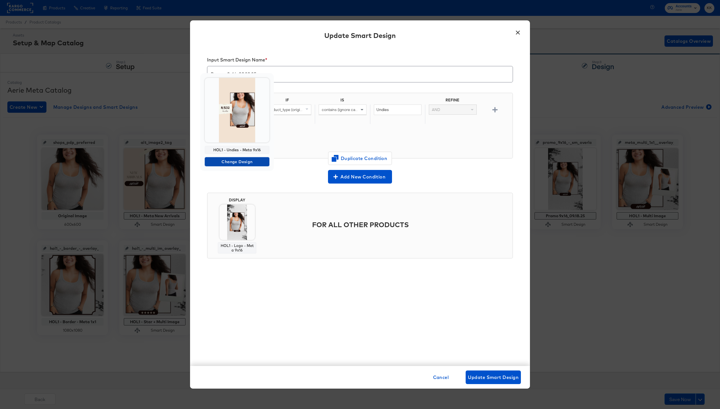
click at [238, 163] on span "Change Design" at bounding box center [237, 161] width 60 height 7
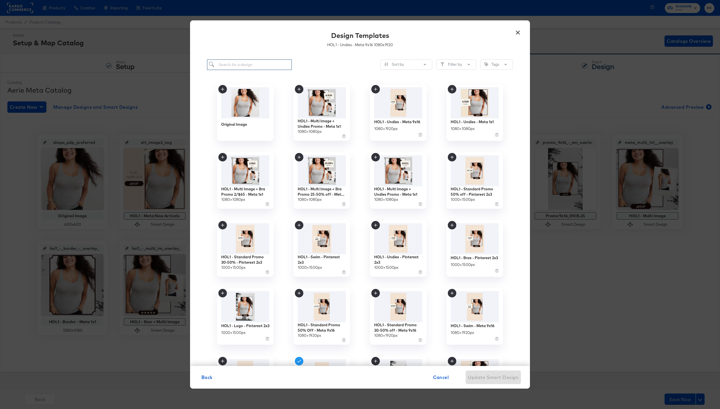
click at [235, 66] on input "search" at bounding box center [249, 64] width 85 height 10
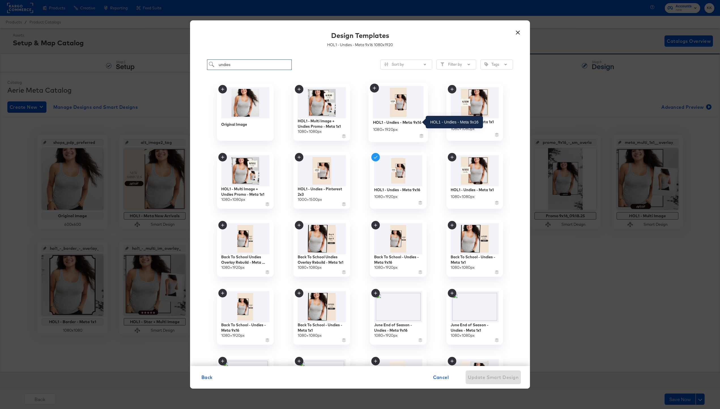
type input "undies"
click at [402, 121] on div "HOL1 - Undies - Meta 9x16" at bounding box center [397, 122] width 48 height 5
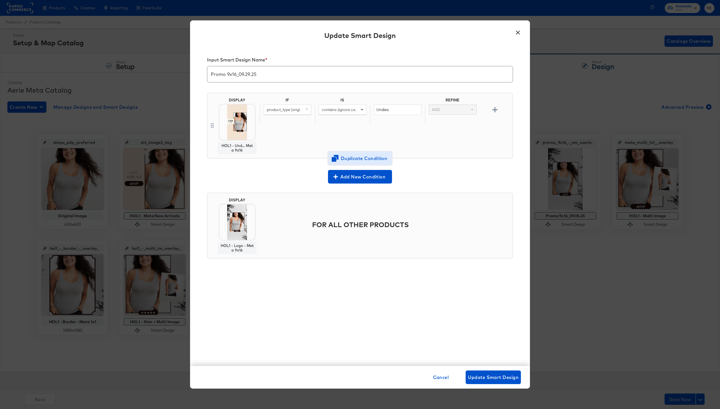
click at [360, 153] on button "Duplicate Condition" at bounding box center [360, 159] width 64 height 14
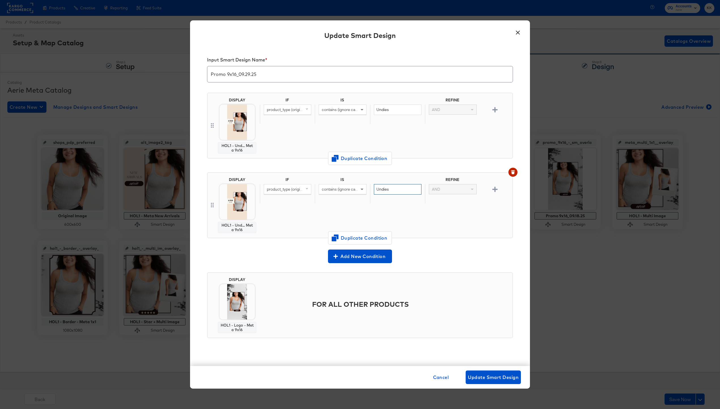
drag, startPoint x: 393, startPoint y: 190, endPoint x: 358, endPoint y: 190, distance: 34.8
click at [358, 190] on div "product_type (original) contains (ignore case) Undies AND" at bounding box center [385, 194] width 250 height 20
type input "Bras"
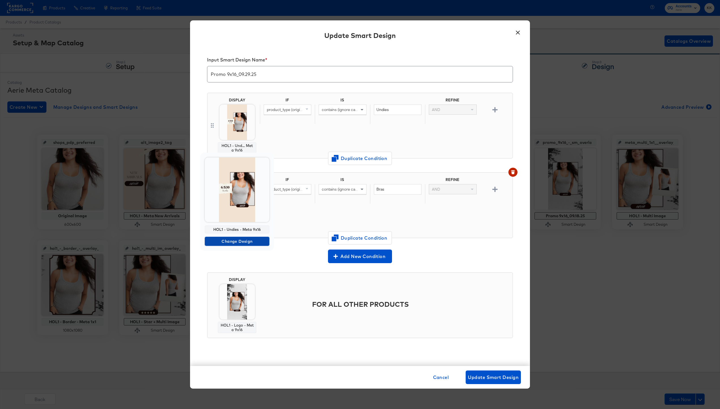
click at [235, 238] on span "Change Design" at bounding box center [237, 241] width 60 height 7
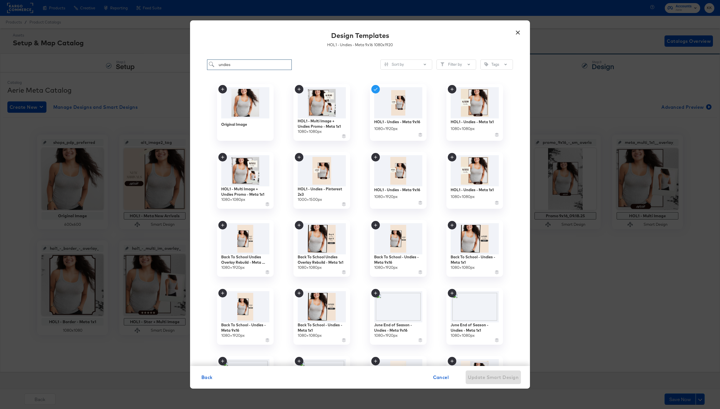
drag, startPoint x: 236, startPoint y: 61, endPoint x: 205, endPoint y: 61, distance: 31.2
click at [205, 61] on div "undies Sort by Filter by Tags Original Image HOL1 - Multi Image + Undies Promo …" at bounding box center [360, 210] width 340 height 312
drag, startPoint x: 230, startPoint y: 63, endPoint x: 207, endPoint y: 63, distance: 23.2
click at [207, 63] on input "undies" at bounding box center [249, 64] width 85 height 10
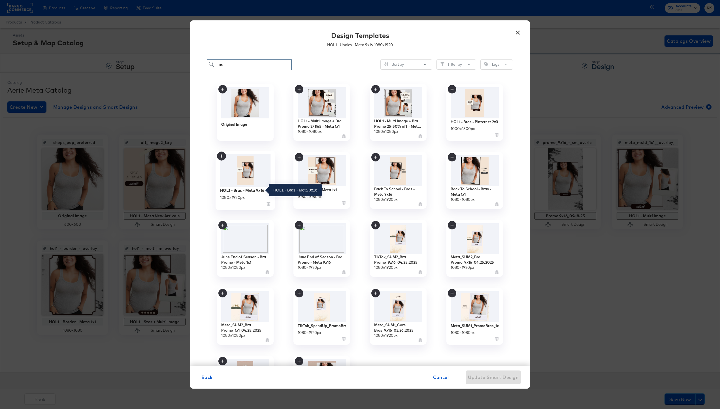
type input "bra"
click at [248, 191] on div "HOL1 - Bras - Meta 9x16" at bounding box center [242, 189] width 44 height 5
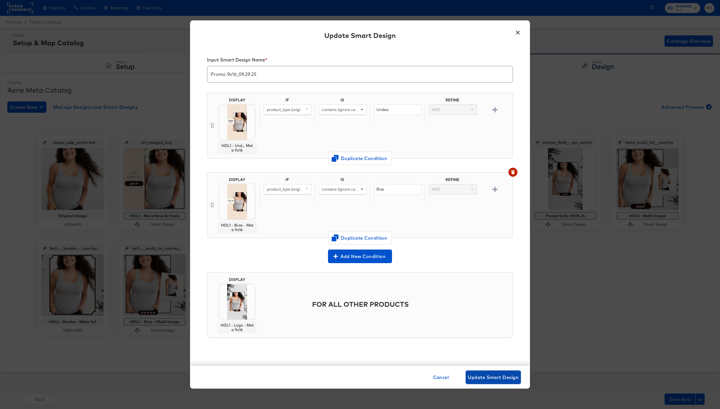
click at [483, 373] on span "Update Smart Design" at bounding box center [493, 377] width 51 height 8
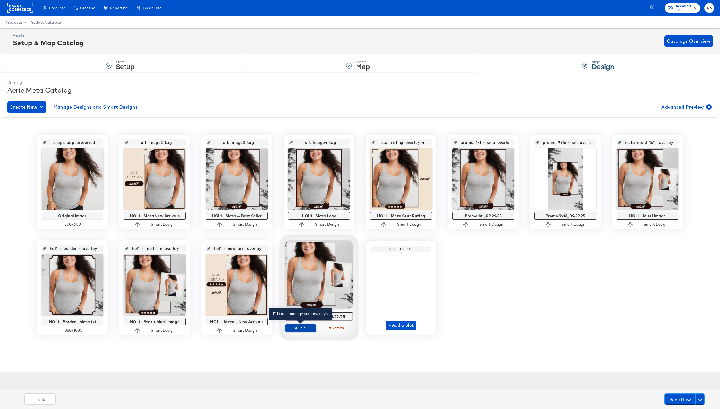
click at [298, 327] on span "Edit" at bounding box center [300, 328] width 26 height 4
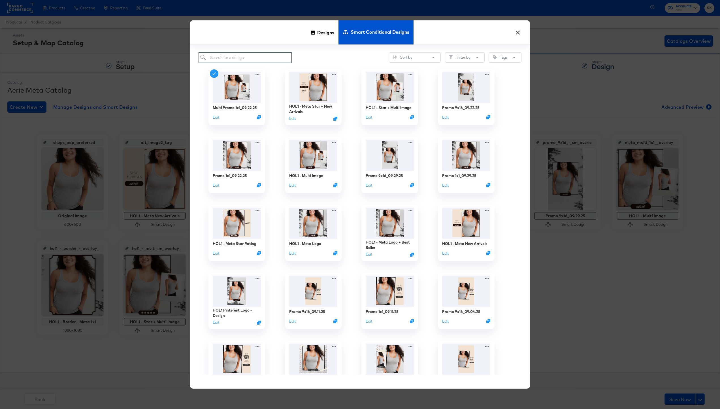
click at [241, 60] on input "search" at bounding box center [245, 57] width 93 height 10
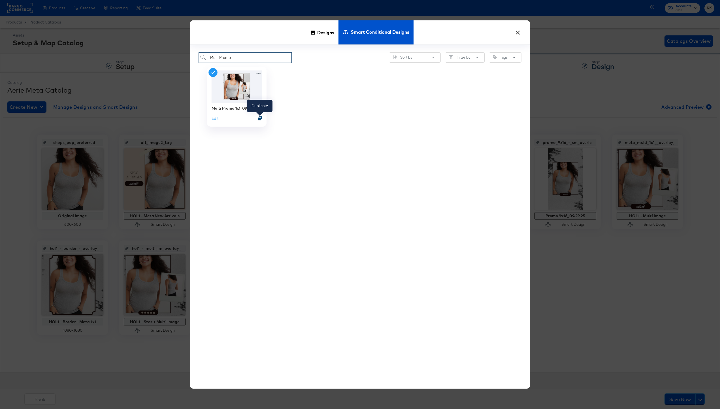
type input "Multi Promo"
click at [260, 118] on icon "Duplicate" at bounding box center [260, 118] width 4 height 4
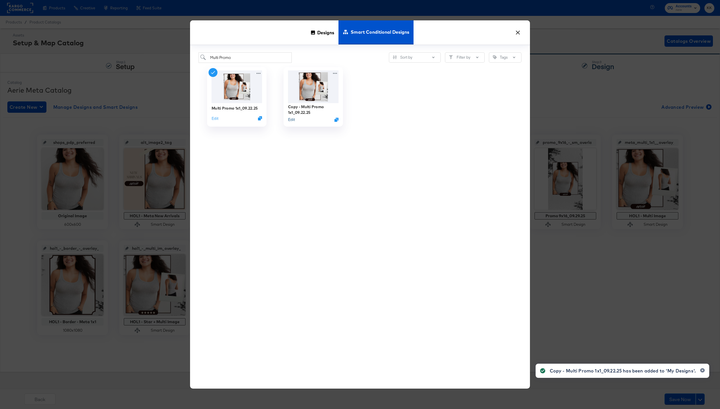
click at [292, 121] on button "Edit" at bounding box center [291, 119] width 7 height 5
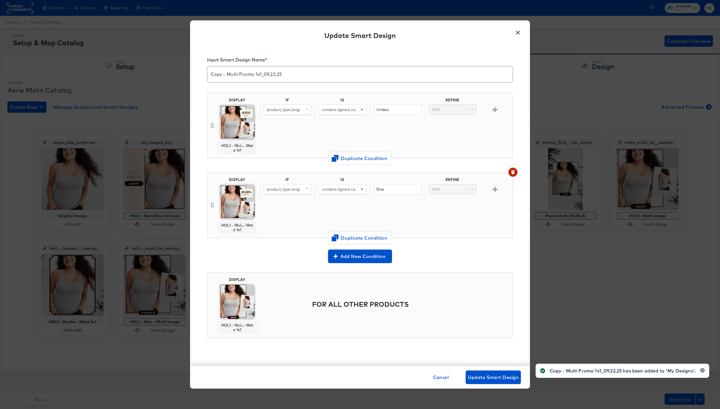
click at [225, 74] on input "Copy - Multi Promo 1x1_09.22.25" at bounding box center [359, 72] width 305 height 16
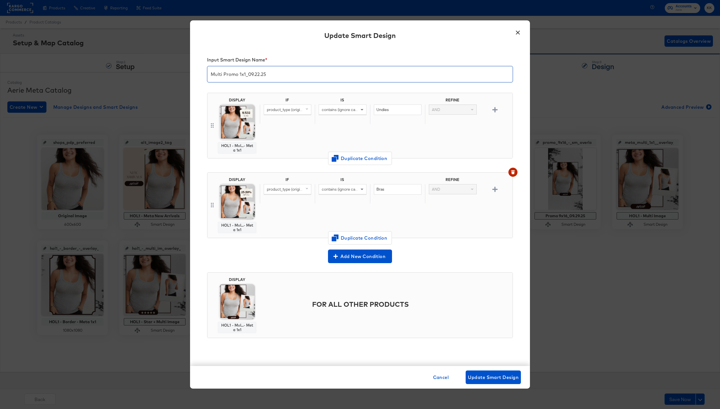
click at [259, 73] on input "Multi Promo 1x1_09.22.25" at bounding box center [359, 72] width 305 height 16
type input "Multi Promo 1x1_09.29.25"
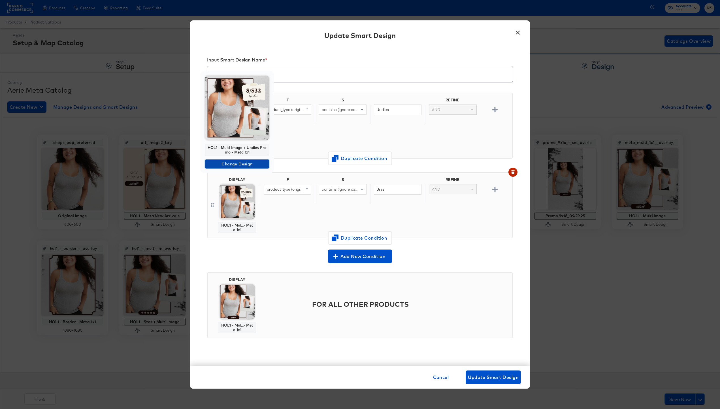
click at [233, 161] on span "Change Design" at bounding box center [237, 164] width 60 height 7
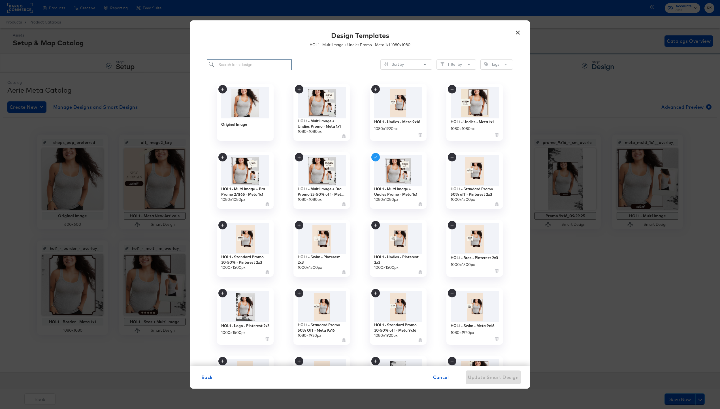
click at [232, 63] on input "search" at bounding box center [249, 64] width 85 height 10
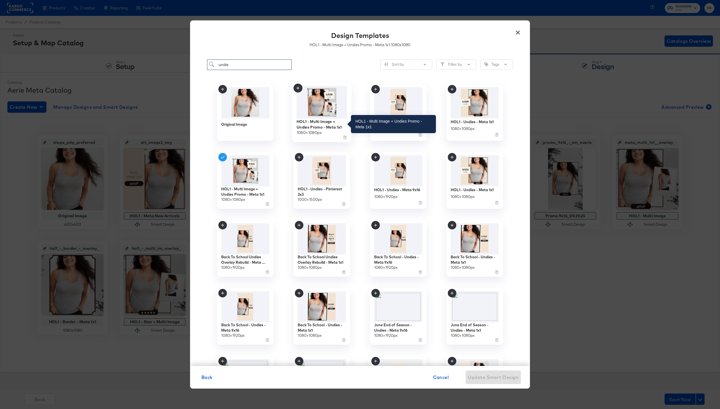
type input "undie"
click at [325, 121] on div "HOL1 - Multi Image + Undies Promo - Meta 1x1" at bounding box center [322, 124] width 51 height 11
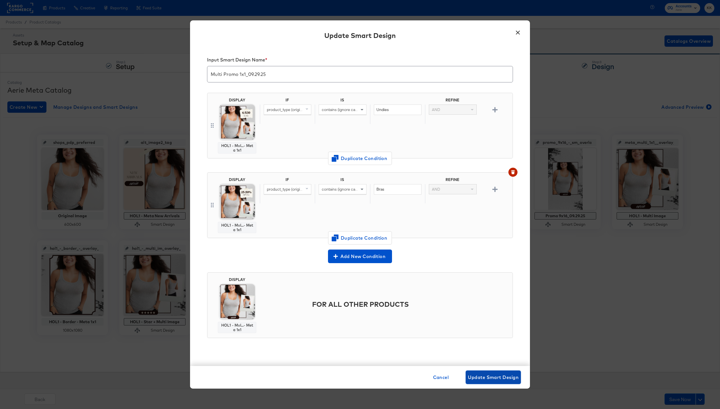
click at [487, 378] on span "Update Smart Design" at bounding box center [493, 377] width 51 height 8
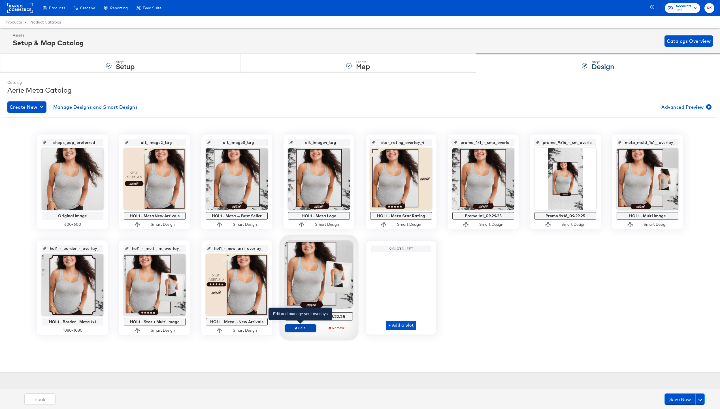
click at [306, 328] on span "Edit" at bounding box center [300, 328] width 26 height 4
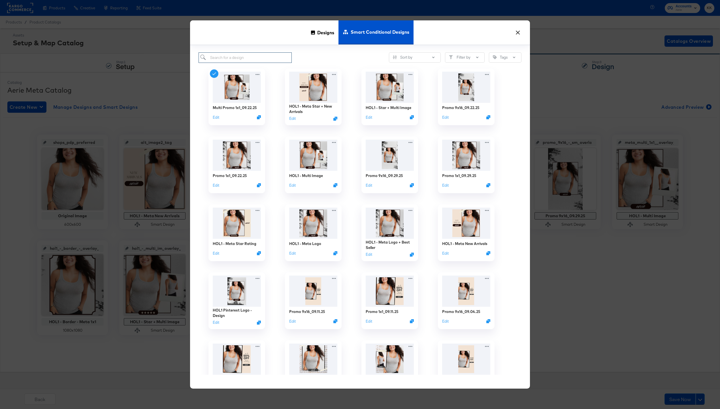
click at [233, 60] on input "search" at bounding box center [245, 57] width 93 height 10
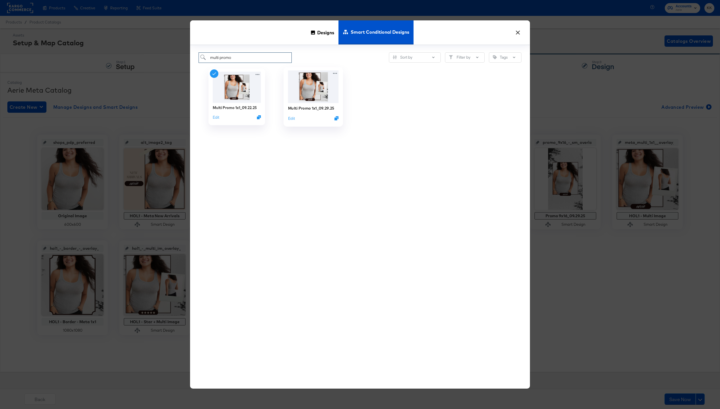
type input "multi promo"
click at [311, 104] on div "Multi Promo 1x1_09.29.25 Edit" at bounding box center [313, 113] width 51 height 20
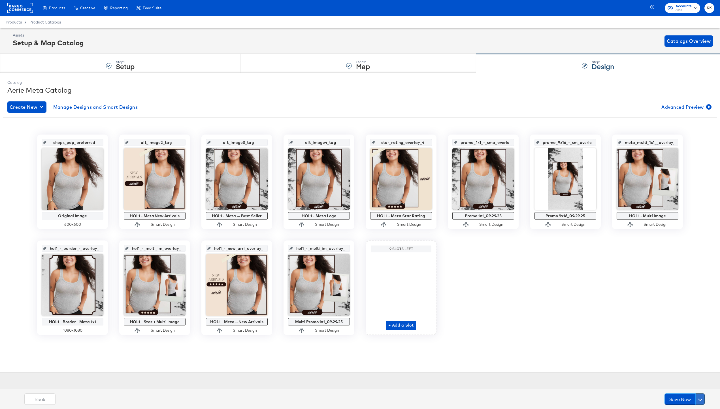
click at [702, 398] on button at bounding box center [700, 398] width 9 height 11
click at [694, 388] on div "Schedule Save" at bounding box center [687, 387] width 26 height 5
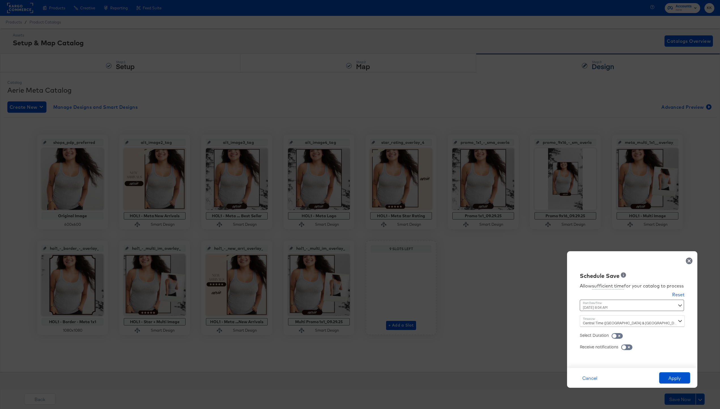
click at [600, 308] on div "September 29th 2025 8:04 AM ‹ September 2025 › Su Mo Tu We Th Fr Sa 31 1 2 3 4 …" at bounding box center [618, 305] width 77 height 11
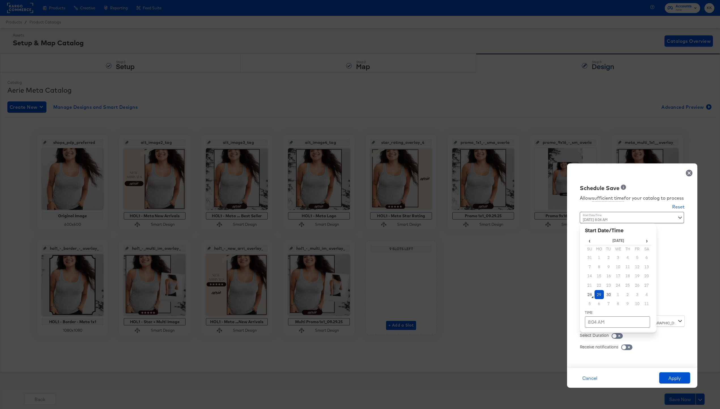
click at [600, 291] on td "29" at bounding box center [599, 294] width 10 height 9
click at [600, 319] on td "8:04 AM" at bounding box center [617, 321] width 65 height 11
click at [605, 282] on span "▼" at bounding box center [606, 279] width 11 height 11
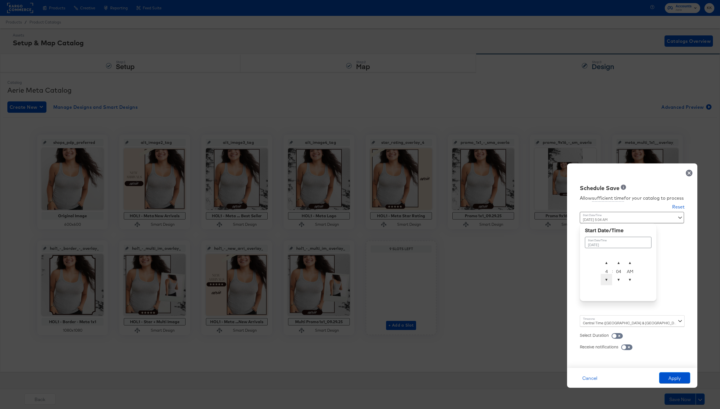
click at [605, 282] on span "▼" at bounding box center [606, 279] width 11 height 11
click at [620, 261] on span "▲" at bounding box center [618, 262] width 11 height 11
click at [620, 281] on span "▼" at bounding box center [618, 279] width 11 height 11
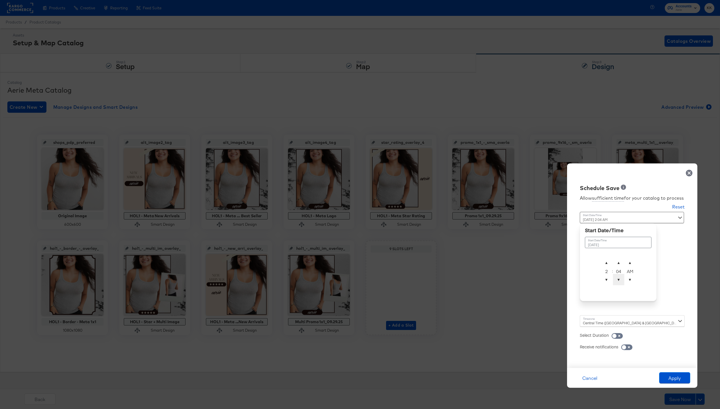
click at [620, 281] on span "▼" at bounding box center [618, 279] width 11 height 11
type input "September 29th 2025 2:00 AM"
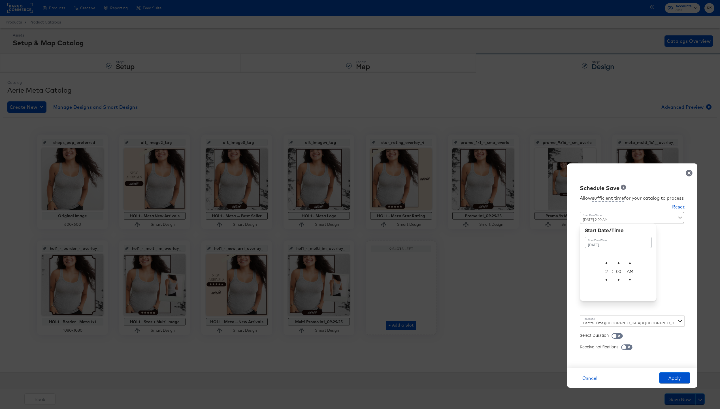
click at [603, 322] on div "Central Time (US & Canada) (America/Chicago)" at bounding box center [632, 320] width 105 height 11
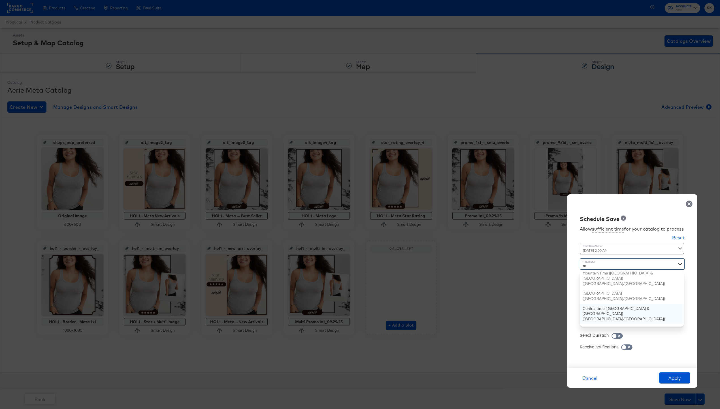
type input "new"
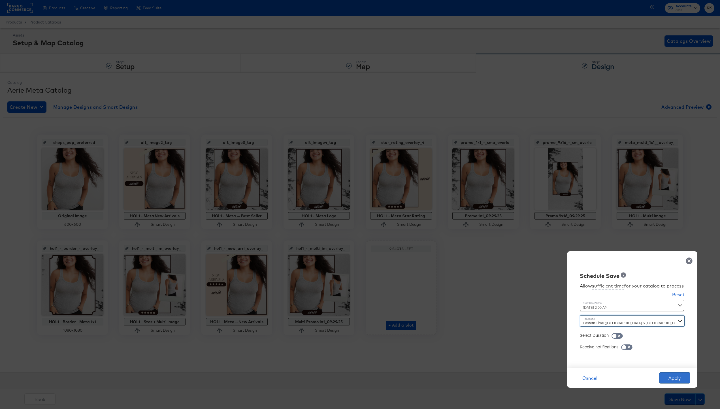
click at [676, 377] on button "Apply" at bounding box center [674, 377] width 31 height 11
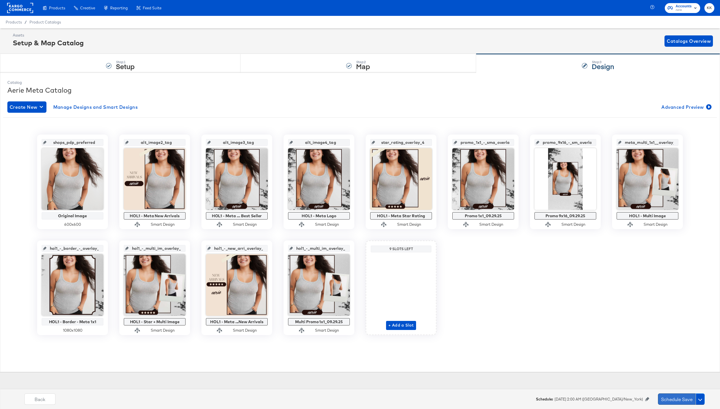
click at [673, 397] on button "Schedule Save" at bounding box center [677, 398] width 38 height 11
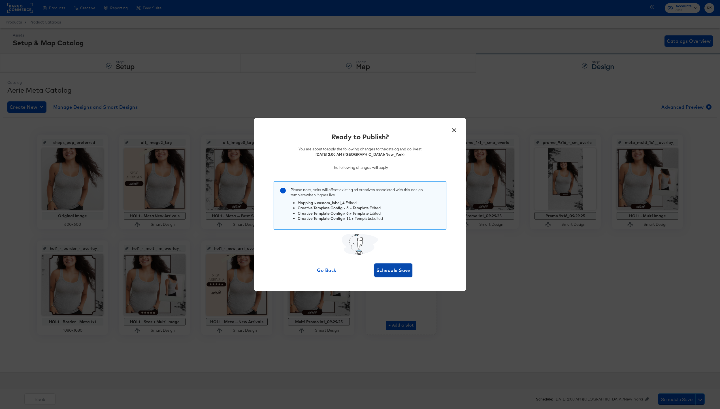
click at [389, 276] on button "Schedule Save" at bounding box center [393, 270] width 38 height 14
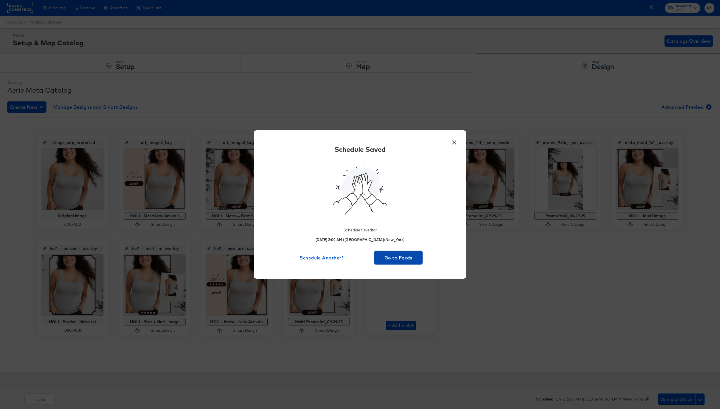
click at [398, 263] on button "Go to Feeds" at bounding box center [398, 258] width 48 height 14
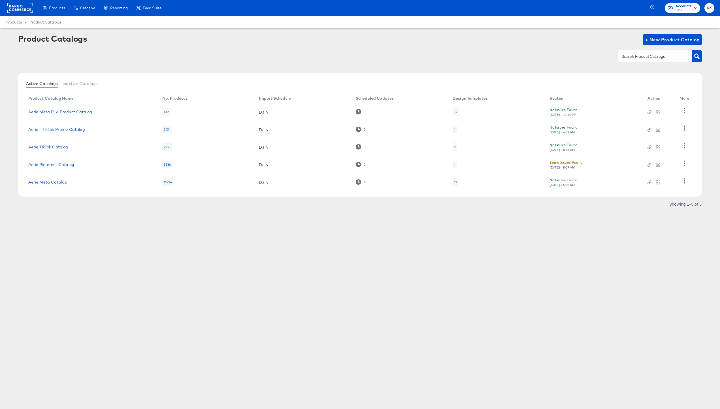
click at [24, 9] on rect at bounding box center [20, 8] width 26 height 10
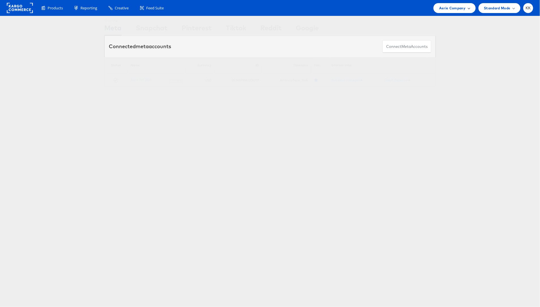
click at [460, 10] on span "Aerie Company" at bounding box center [452, 8] width 26 height 6
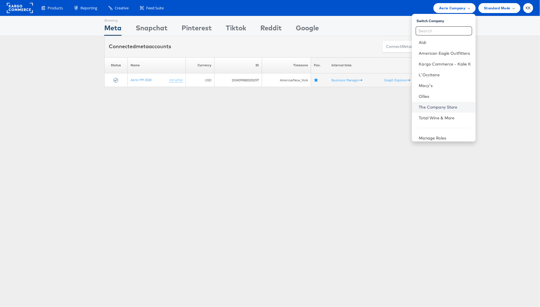
click at [444, 106] on link "The Company Store" at bounding box center [445, 107] width 52 height 6
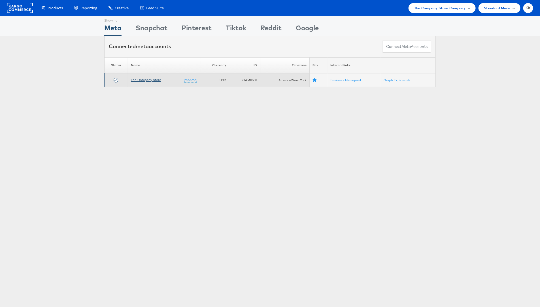
click at [144, 80] on link "The Company Store" at bounding box center [146, 80] width 30 height 4
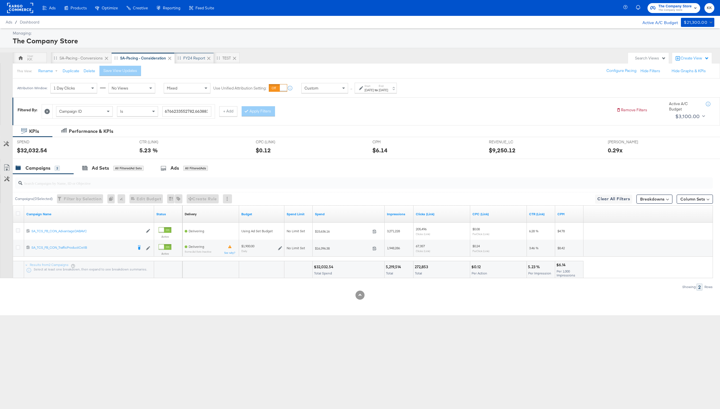
click at [182, 60] on div "FY24 Report" at bounding box center [194, 57] width 39 height 11
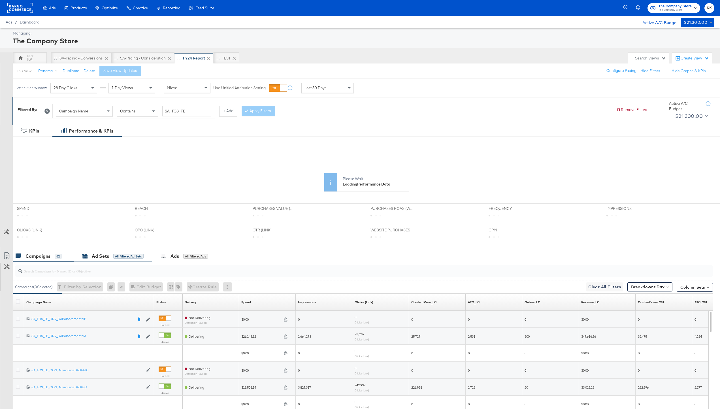
click at [108, 254] on div "Ad Sets" at bounding box center [100, 256] width 17 height 7
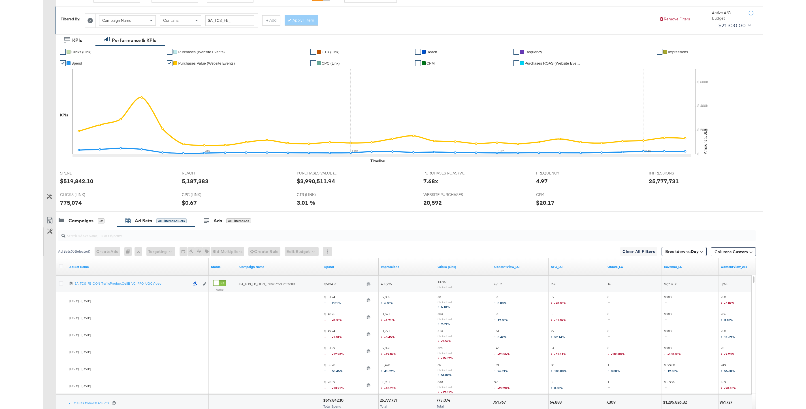
scroll to position [135, 0]
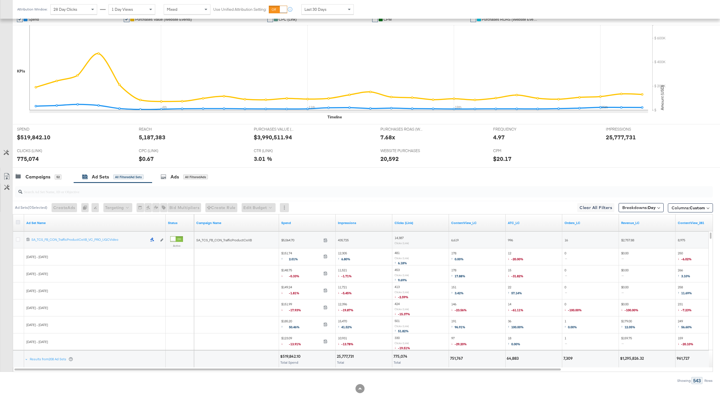
click at [16, 222] on icon at bounding box center [18, 222] width 4 height 4
click at [0, 0] on input "checkbox" at bounding box center [0, 0] width 0 height 0
click at [6, 177] on icon at bounding box center [6, 176] width 7 height 7
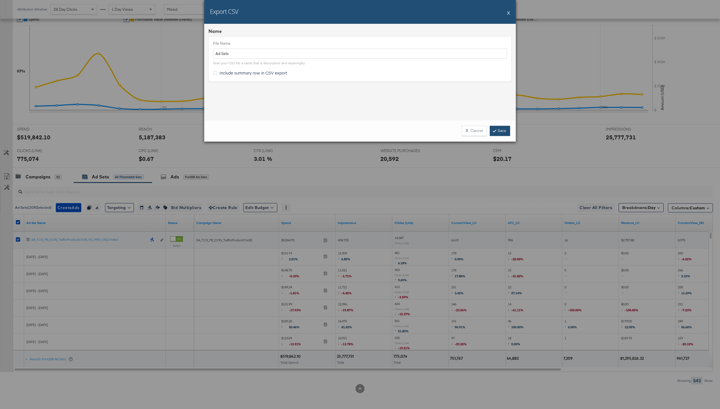
click at [508, 133] on link "Save" at bounding box center [500, 131] width 20 height 10
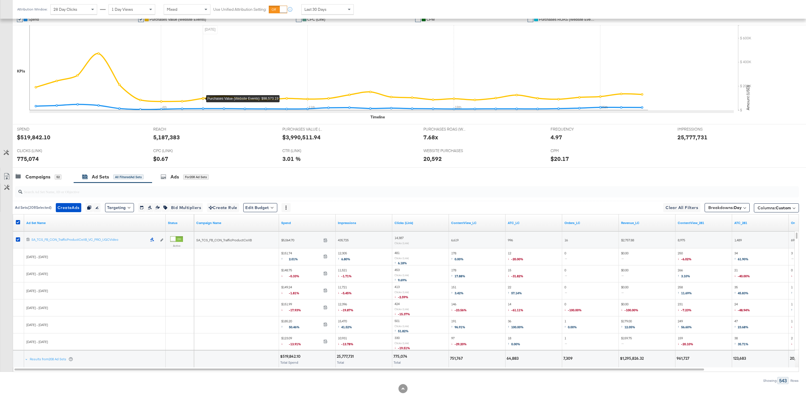
scroll to position [0, 0]
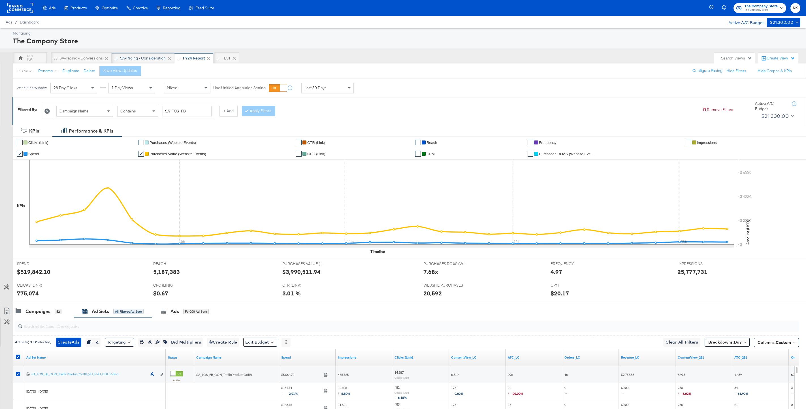
click at [149, 59] on div "SA-Pacing - Consideration" at bounding box center [143, 58] width 46 height 5
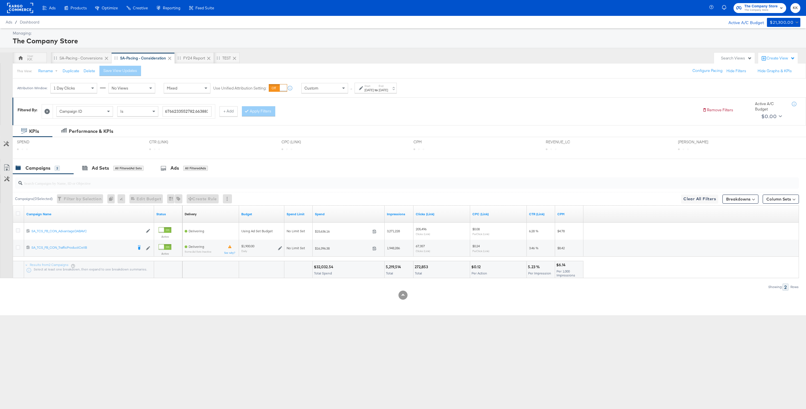
click at [388, 91] on div "[DATE]" at bounding box center [383, 90] width 9 height 5
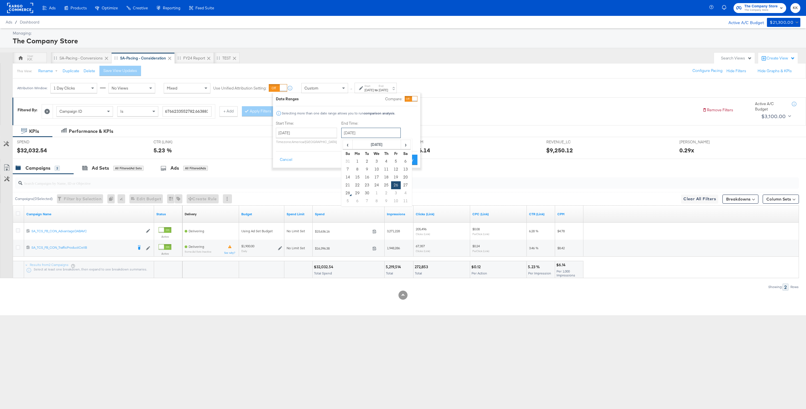
click at [367, 134] on input "[DATE]" at bounding box center [370, 133] width 59 height 10
click at [404, 182] on td "27" at bounding box center [406, 185] width 10 height 8
type input "[DATE]"
click at [412, 161] on button "Apply" at bounding box center [409, 160] width 18 height 10
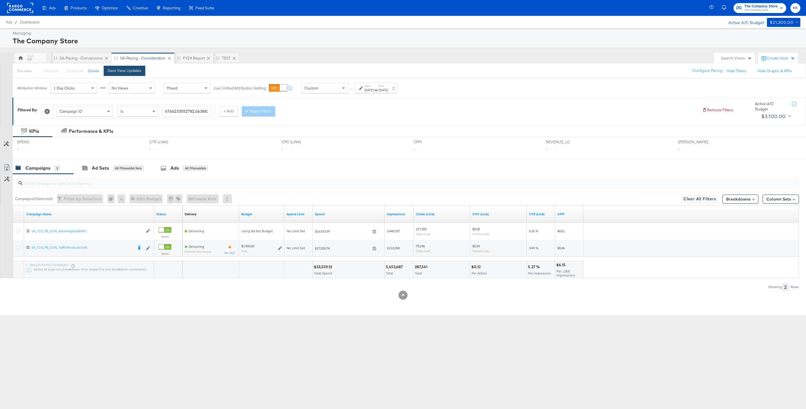
click at [137, 72] on div "Save View Updates" at bounding box center [125, 70] width 34 height 5
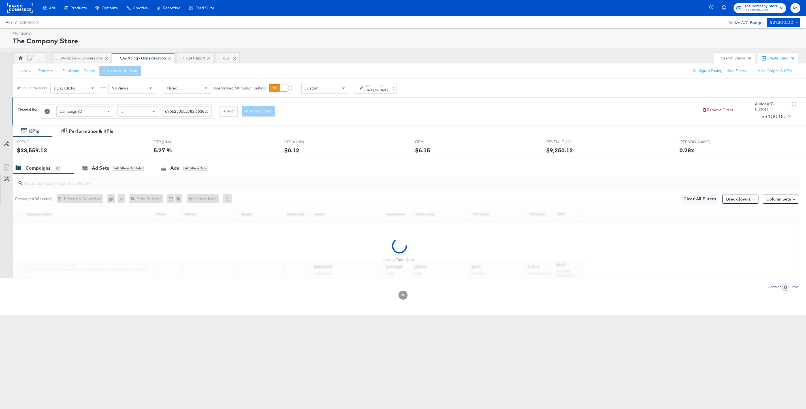
click at [323, 267] on div "Loading Table Data..." at bounding box center [399, 250] width 799 height 56
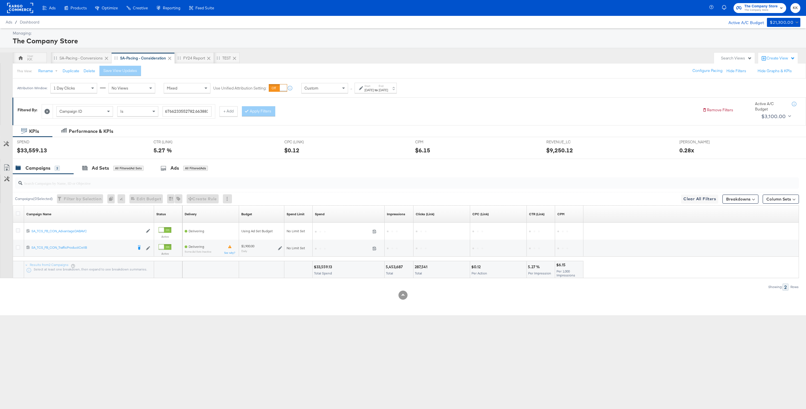
click at [326, 267] on div "$33,559.13" at bounding box center [324, 266] width 20 height 5
copy div "33,559.13"
click at [388, 90] on div "[DATE]" at bounding box center [383, 90] width 9 height 5
click at [371, 127] on div "End Time: [DATE] ‹ [DATE] › Su Mo Tu We Th Fr Sa 31 1 2 3 4 5 6 7 8 9 10 11 12 …" at bounding box center [372, 134] width 62 height 26
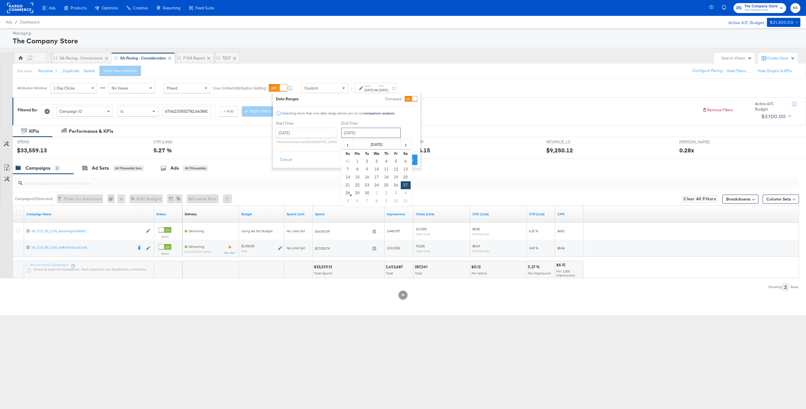
click at [374, 133] on input "[DATE]" at bounding box center [370, 133] width 59 height 10
click at [400, 121] on label "End Time:" at bounding box center [372, 123] width 62 height 5
click at [406, 161] on button "Apply" at bounding box center [409, 160] width 18 height 10
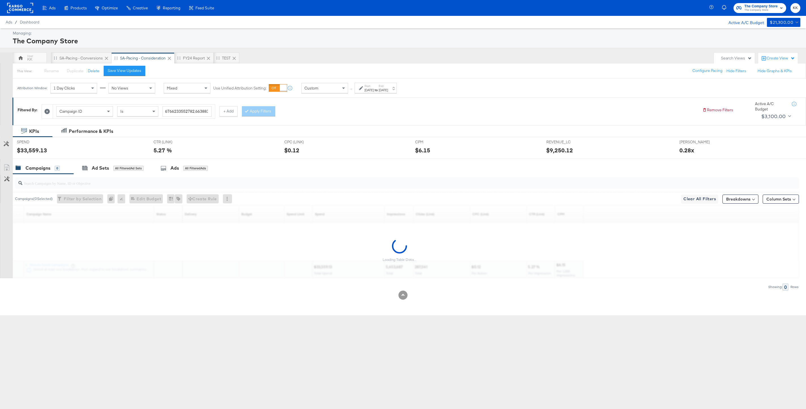
click at [133, 73] on button "Save View Updates" at bounding box center [125, 71] width 42 height 10
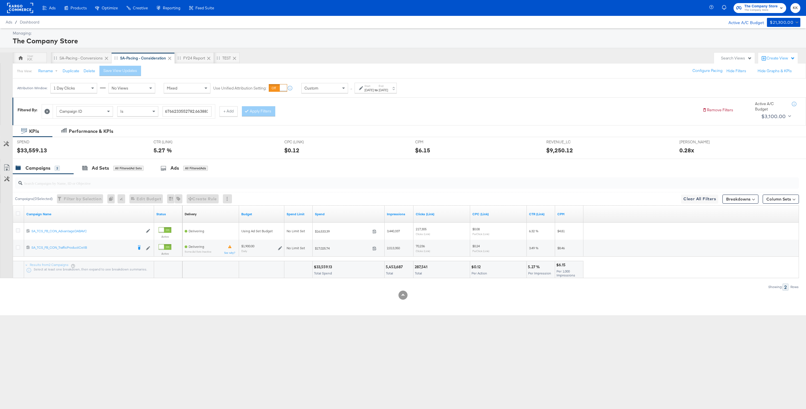
click at [327, 267] on div "$33,559.13" at bounding box center [324, 266] width 20 height 5
copy div "33,559.13"
click at [339, 84] on div "Custom" at bounding box center [325, 88] width 46 height 10
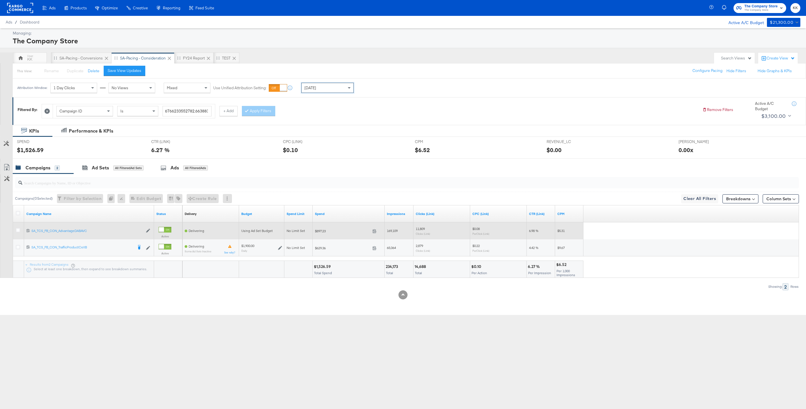
click at [17, 227] on div at bounding box center [19, 231] width 10 height 10
click at [18, 229] on icon at bounding box center [18, 230] width 4 height 4
click at [0, 0] on input "checkbox" at bounding box center [0, 0] width 0 height 0
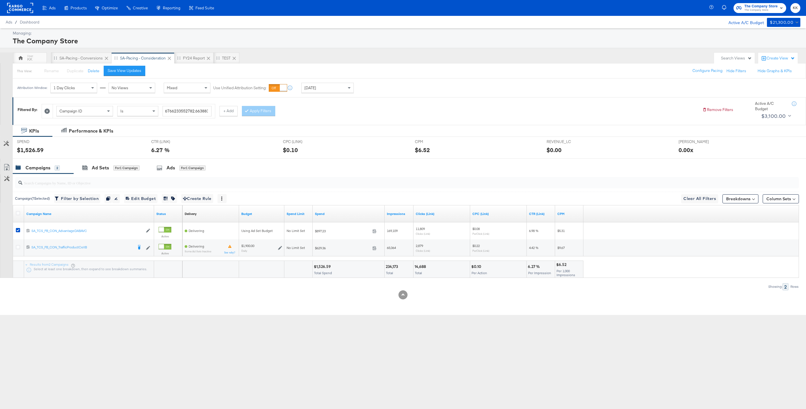
click at [104, 160] on div at bounding box center [403, 161] width 806 height 5
click at [126, 172] on div "Ad Sets for 1 Campaign" at bounding box center [111, 168] width 74 height 12
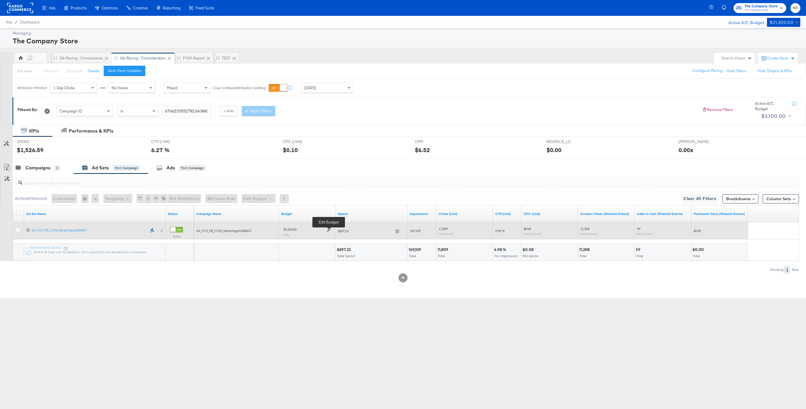
click at [327, 231] on icon at bounding box center [329, 230] width 4 height 4
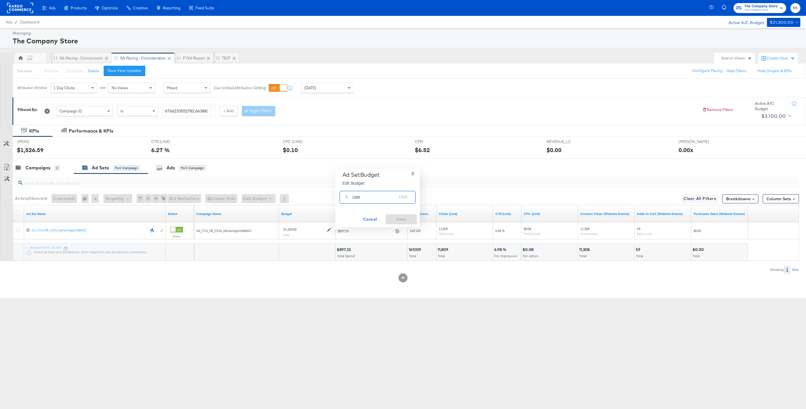
click at [355, 197] on input "1200" at bounding box center [374, 195] width 45 height 12
type input "1900"
click at [399, 221] on span "Save" at bounding box center [401, 219] width 27 height 7
click at [37, 171] on div "Campaigns 2" at bounding box center [43, 168] width 61 height 12
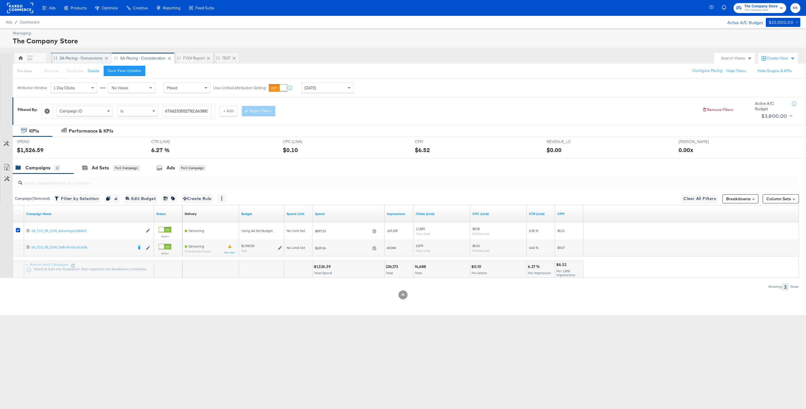
click at [78, 59] on div "SA-Pacing - Conversions" at bounding box center [80, 58] width 43 height 5
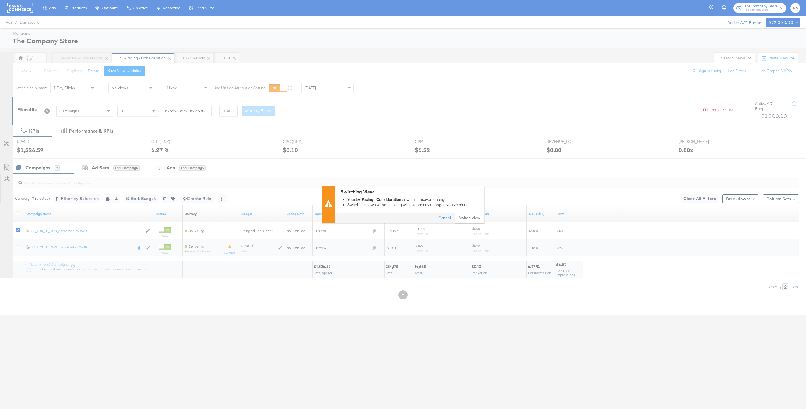
click at [472, 224] on div "Switching View Your SA-Pacing - Consideration view has unsaved changes. Switchi…" at bounding box center [403, 204] width 806 height 409
click at [472, 221] on button "Switch View" at bounding box center [469, 218] width 29 height 10
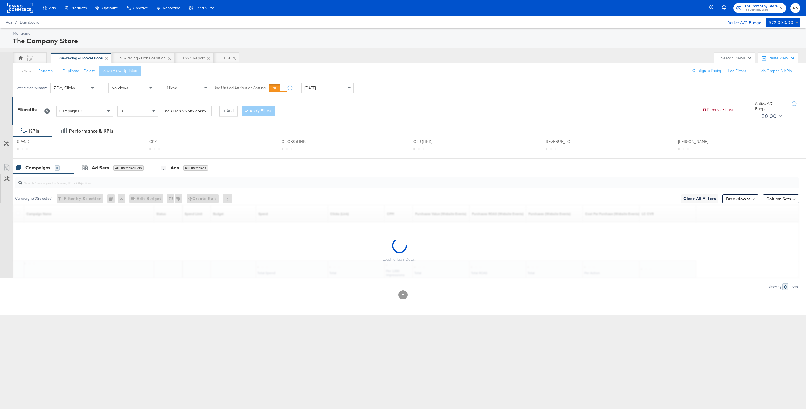
click at [333, 91] on div "[DATE]" at bounding box center [328, 88] width 52 height 10
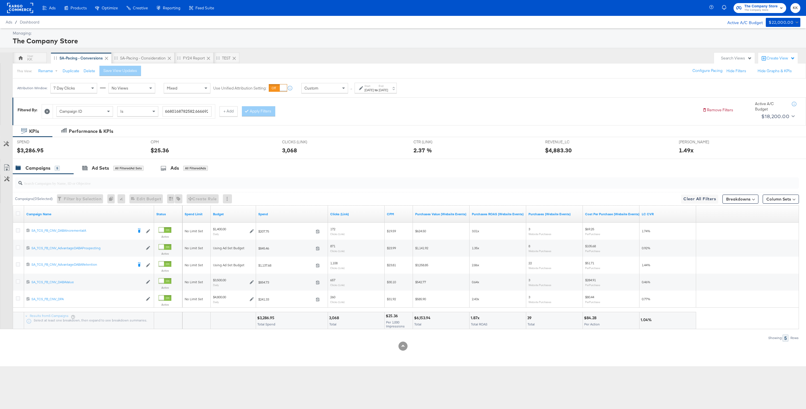
click at [364, 89] on div "[DATE]" at bounding box center [368, 90] width 9 height 5
click at [314, 134] on input "[DATE]" at bounding box center [308, 133] width 61 height 10
click at [294, 159] on td "1" at bounding box center [294, 161] width 10 height 8
type input "[DATE]"
click at [375, 136] on input "[DATE]" at bounding box center [370, 133] width 59 height 10
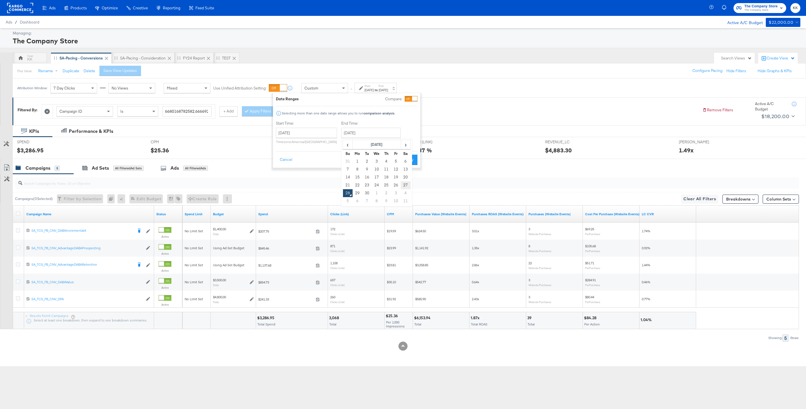
click at [401, 183] on td "27" at bounding box center [406, 185] width 10 height 8
type input "[DATE]"
click at [407, 158] on button "Apply" at bounding box center [409, 160] width 18 height 10
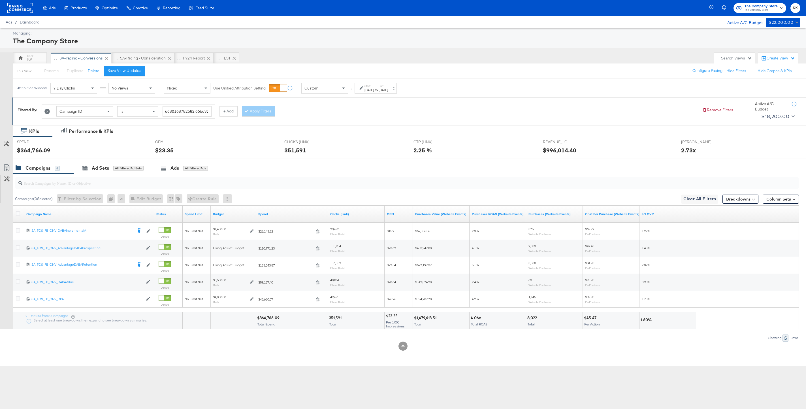
click at [268, 318] on div "$364,766.09" at bounding box center [269, 317] width 24 height 5
copy div "364,766.09"
click at [21, 61] on div at bounding box center [20, 58] width 7 height 7
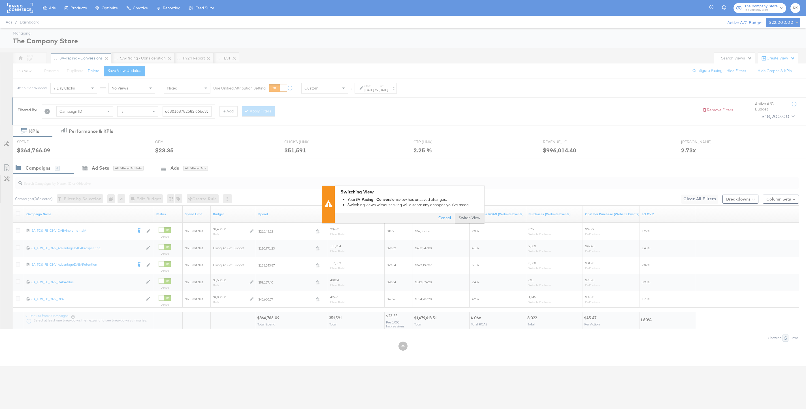
click at [462, 222] on button "Switch View" at bounding box center [469, 218] width 29 height 10
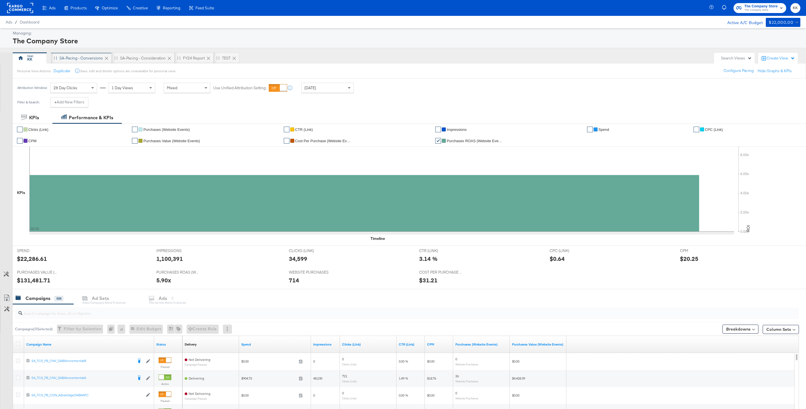
click at [84, 59] on div "SA-Pacing - Conversions" at bounding box center [80, 58] width 43 height 5
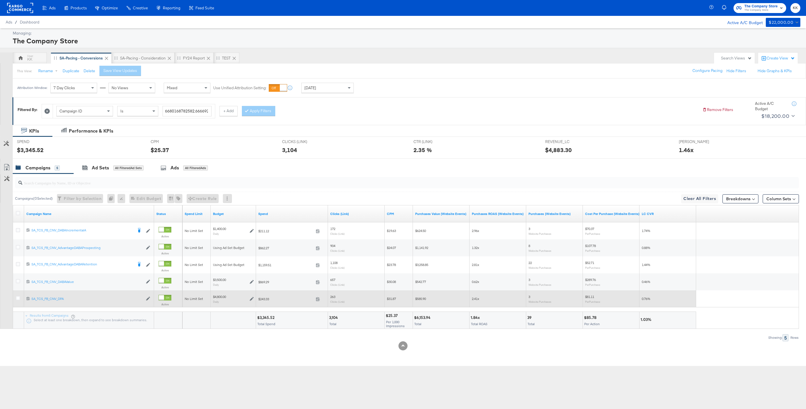
click at [21, 299] on div at bounding box center [19, 299] width 6 height 6
click at [20, 299] on div at bounding box center [19, 299] width 6 height 6
click at [17, 297] on icon at bounding box center [18, 298] width 4 height 4
click at [0, 0] on input "checkbox" at bounding box center [0, 0] width 0 height 0
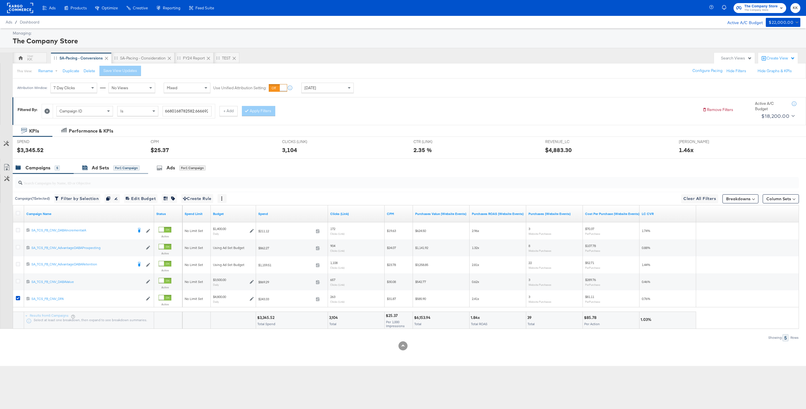
click at [86, 170] on icon at bounding box center [85, 168] width 4 height 2
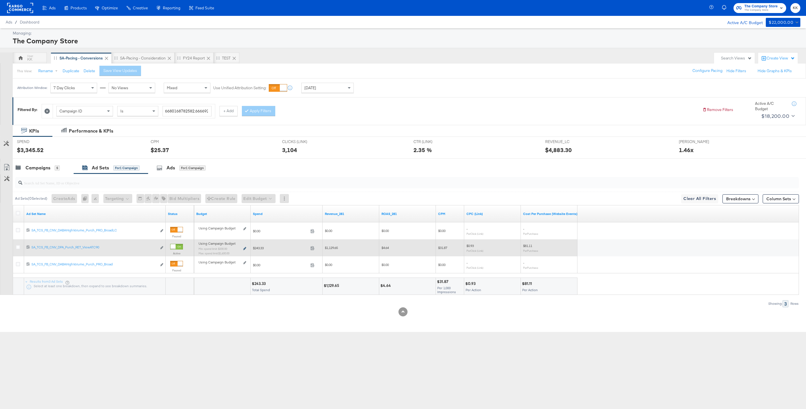
click at [245, 248] on icon at bounding box center [244, 248] width 3 height 3
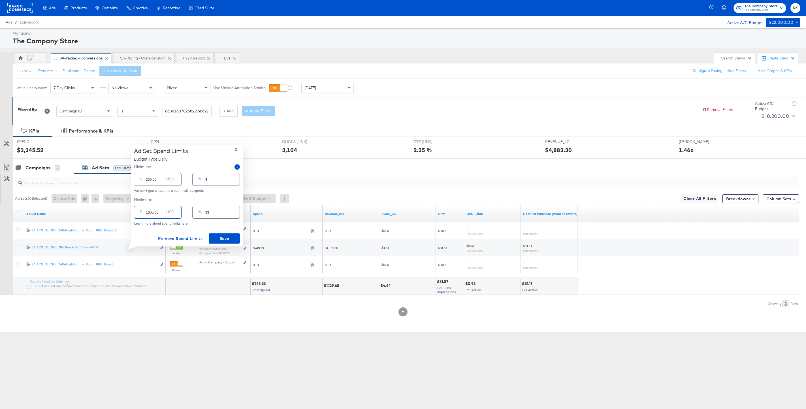
click at [149, 212] on input "1600.00" at bounding box center [155, 210] width 18 height 12
type input "100.00"
type input "2"
type input "1300.00"
type input "27"
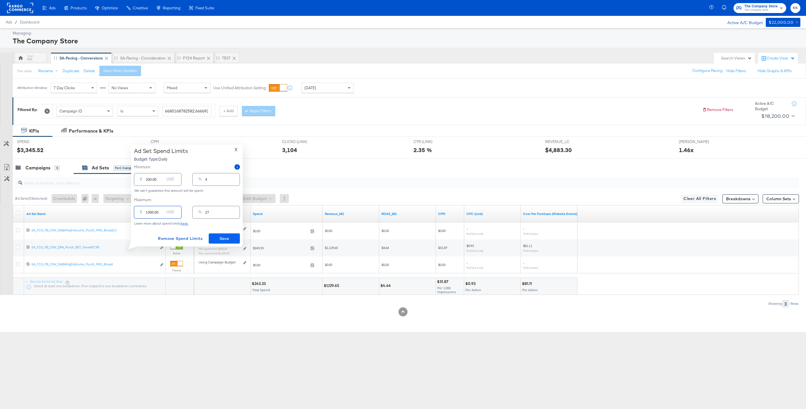
type input "1300.00"
click at [230, 235] on span "Save" at bounding box center [224, 238] width 27 height 7
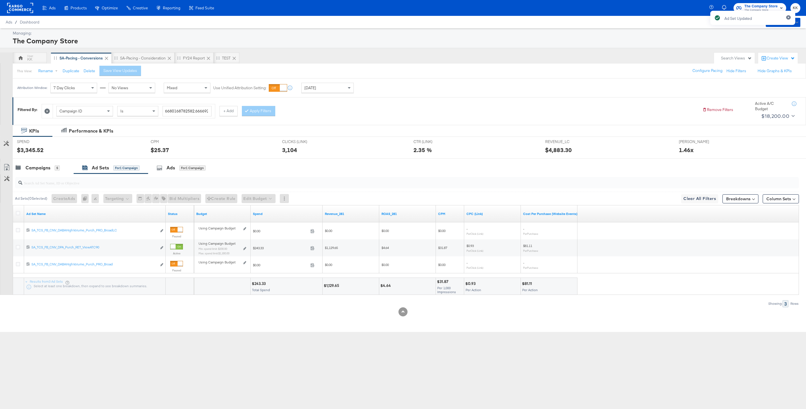
click at [33, 174] on div at bounding box center [406, 183] width 786 height 18
click at [30, 165] on div "Campaigns" at bounding box center [37, 168] width 25 height 7
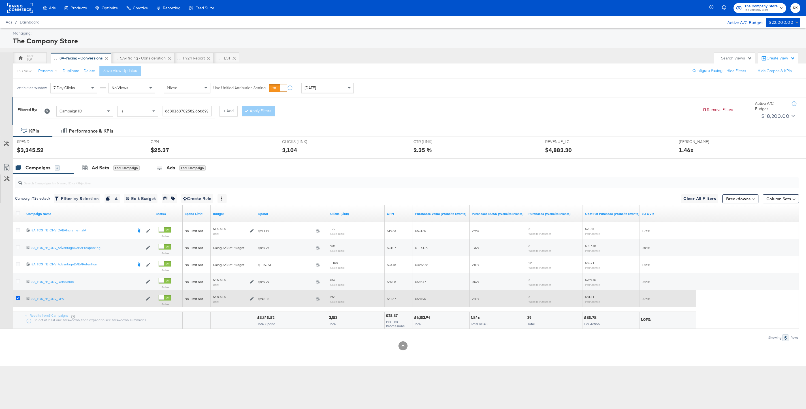
click at [18, 299] on icon at bounding box center [18, 298] width 4 height 4
click at [0, 0] on input "checkbox" at bounding box center [0, 0] width 0 height 0
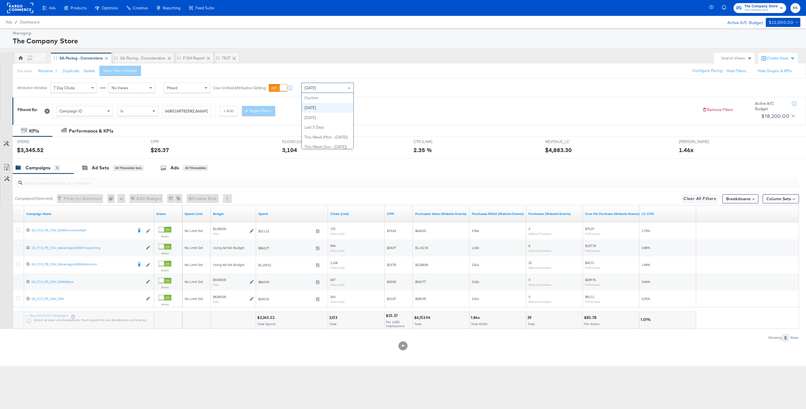
click at [330, 88] on div "[DATE]" at bounding box center [328, 88] width 52 height 10
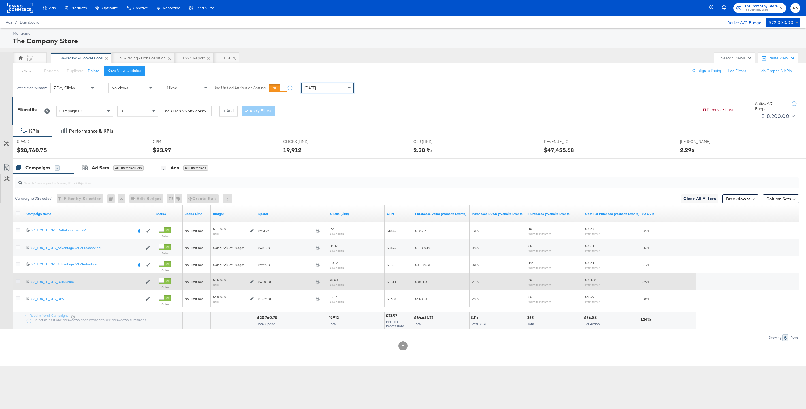
click at [18, 283] on div at bounding box center [19, 282] width 6 height 6
click at [18, 281] on icon at bounding box center [18, 281] width 4 height 4
click at [0, 0] on input "checkbox" at bounding box center [0, 0] width 0 height 0
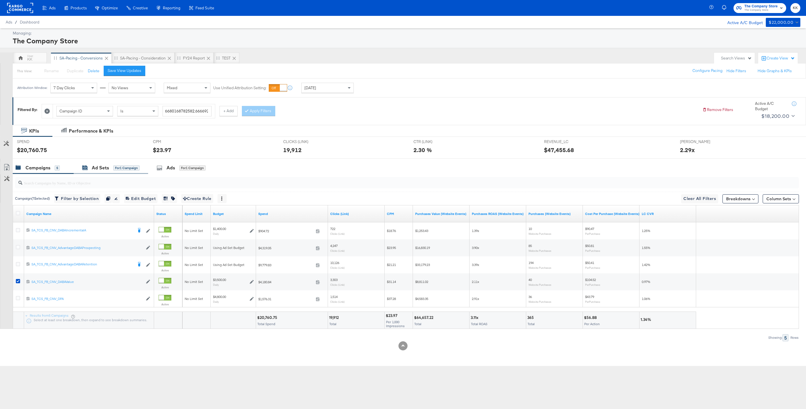
click at [104, 167] on div "Ad Sets" at bounding box center [100, 168] width 17 height 7
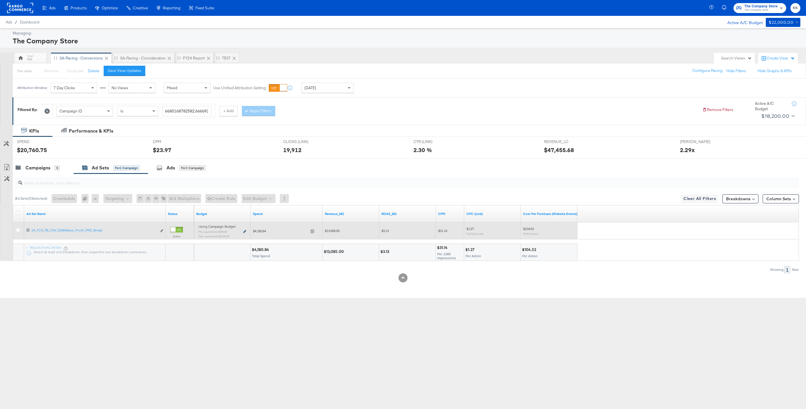
click at [244, 230] on icon at bounding box center [244, 231] width 3 height 3
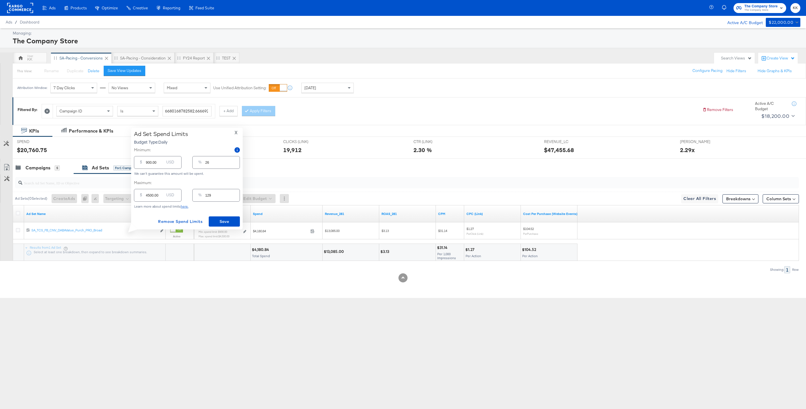
click at [148, 161] on input "900.00" at bounding box center [155, 160] width 18 height 12
type input "00.00"
type input "0"
type input "100.00"
type input "3"
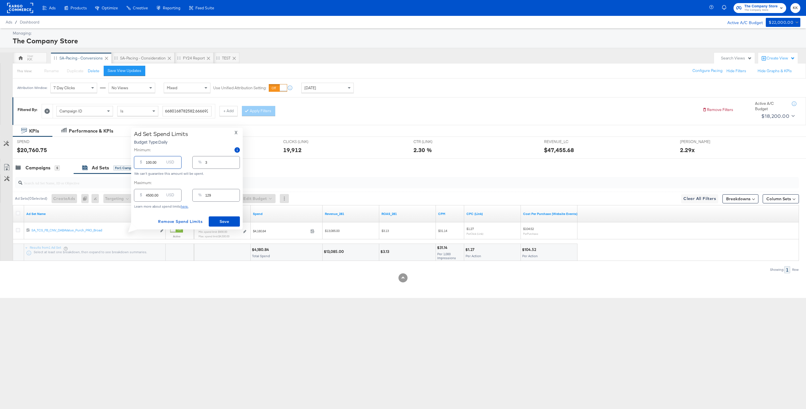
type input "1200.00"
type input "34"
type input "1200.00"
drag, startPoint x: 150, startPoint y: 195, endPoint x: 134, endPoint y: 192, distance: 16.6
click at [133, 195] on div "Ad Set Spend Limits Budget Type: Daily X Minimum: $ 1200.00 USD % 34 We can't g…" at bounding box center [187, 179] width 112 height 102
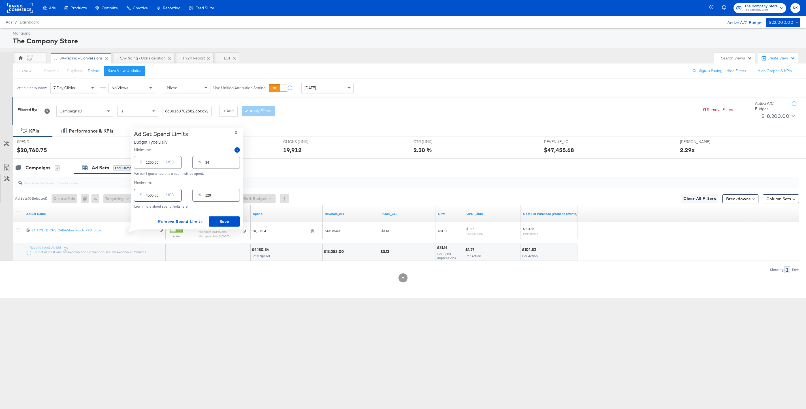
type input "500.00"
type input "14"
type input "5000.00"
type input "143"
type input "5000.00"
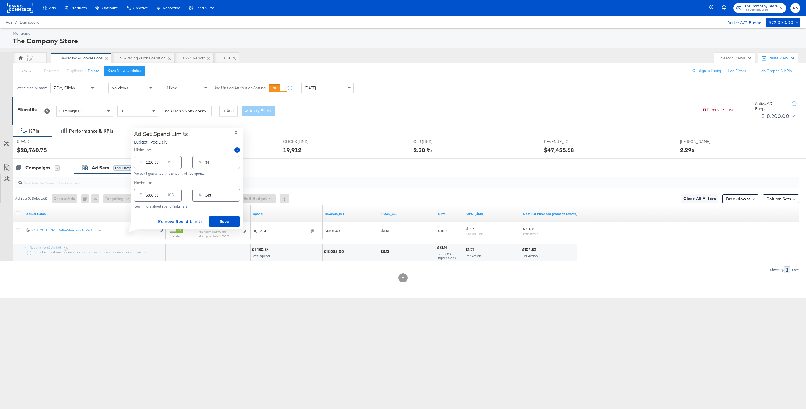
click at [231, 215] on div "Ad Set Spend Limits Budget Type: Daily X Minimum: $ 1200.00 USD % 34 We can't g…" at bounding box center [187, 179] width 106 height 96
click at [231, 219] on span "Save" at bounding box center [224, 221] width 27 height 7
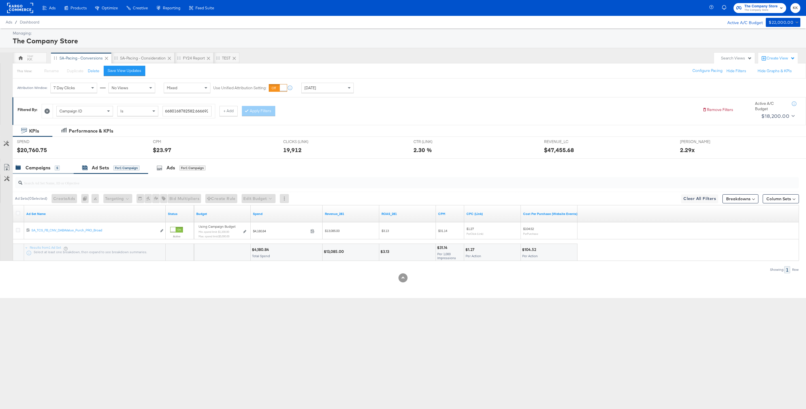
click at [49, 169] on div "Campaigns" at bounding box center [37, 168] width 25 height 7
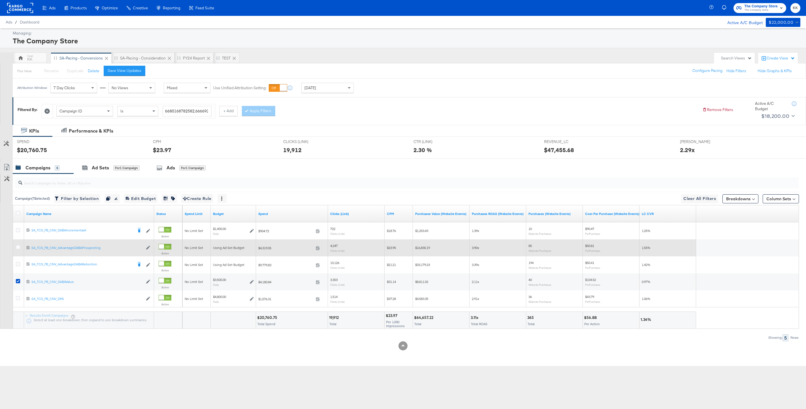
click at [15, 248] on div at bounding box center [19, 248] width 10 height 10
click at [18, 246] on icon at bounding box center [18, 247] width 4 height 4
click at [0, 0] on input "checkbox" at bounding box center [0, 0] width 0 height 0
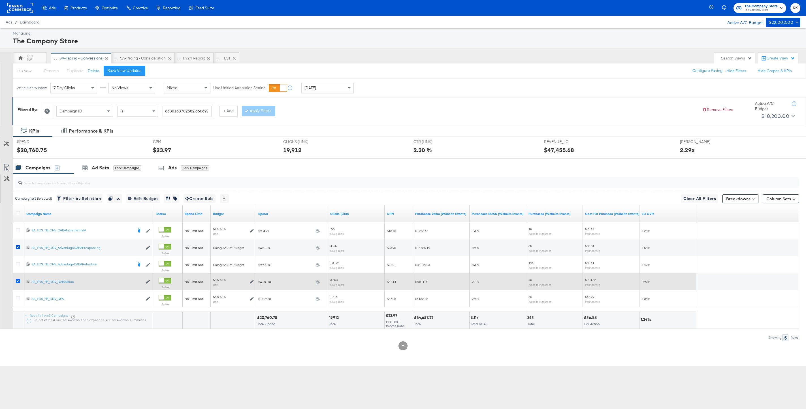
click at [17, 280] on icon at bounding box center [18, 281] width 4 height 4
click at [0, 0] on input "checkbox" at bounding box center [0, 0] width 0 height 0
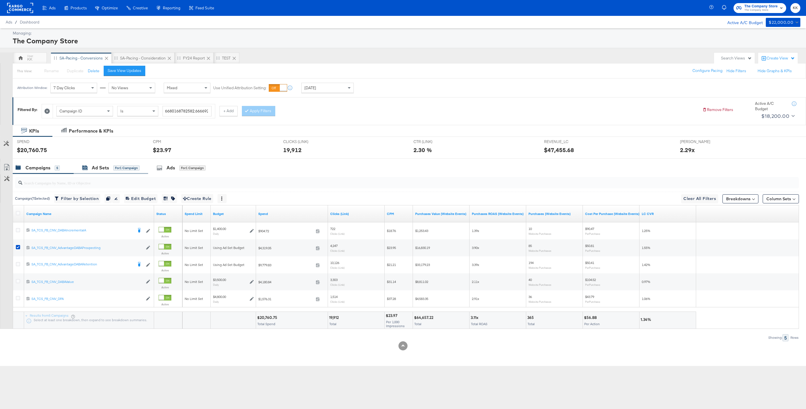
click at [104, 169] on div "Ad Sets" at bounding box center [100, 168] width 17 height 7
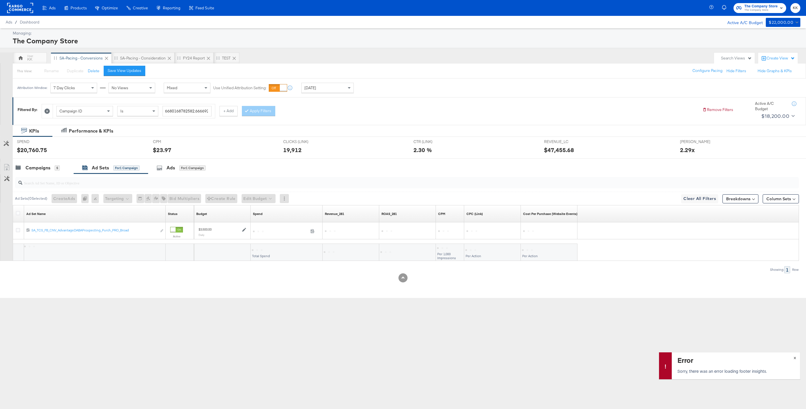
click at [720, 358] on span "×" at bounding box center [795, 357] width 3 height 7
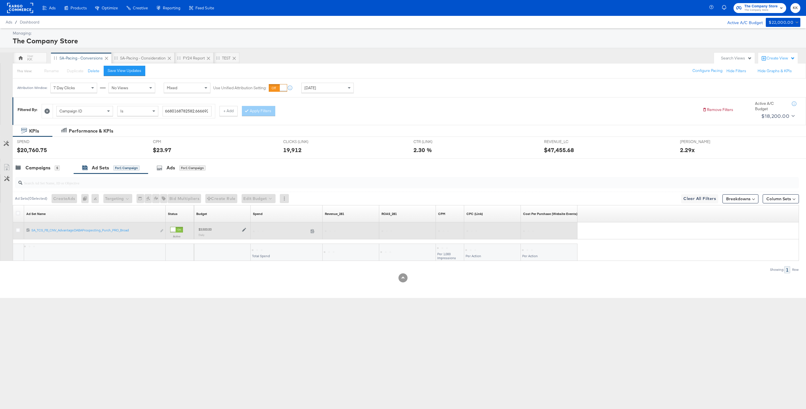
click at [245, 229] on icon at bounding box center [244, 230] width 4 height 4
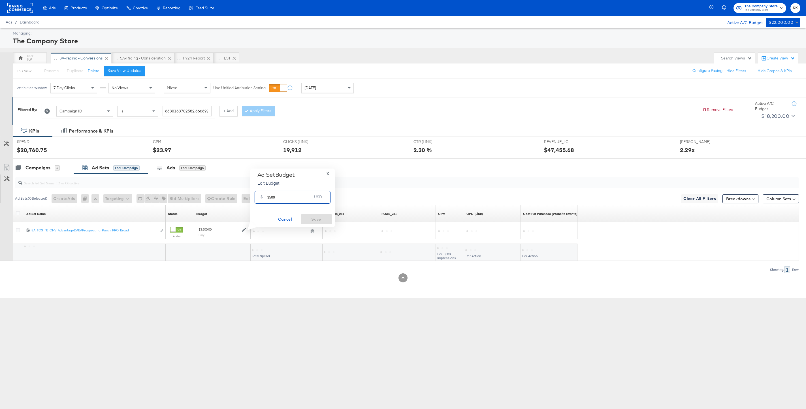
drag, startPoint x: 271, startPoint y: 199, endPoint x: 265, endPoint y: 199, distance: 5.9
click at [265, 199] on div "$ 3500 USD" at bounding box center [293, 197] width 76 height 13
type input "4000"
click at [324, 214] on button "Save" at bounding box center [316, 219] width 31 height 10
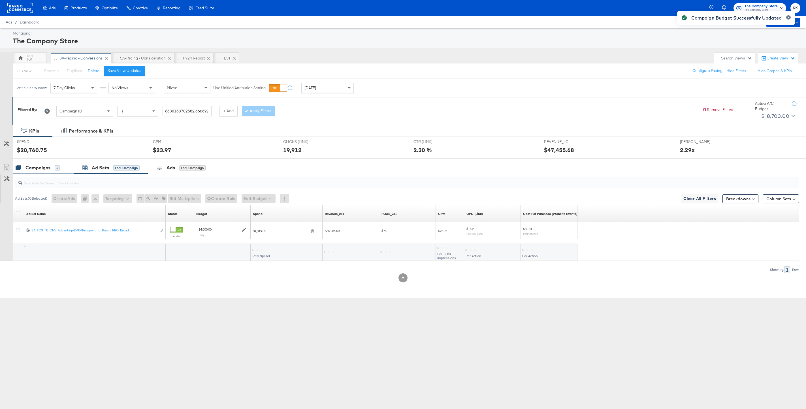
drag, startPoint x: 36, startPoint y: 171, endPoint x: 42, endPoint y: 165, distance: 8.0
click at [36, 171] on div "Campaigns" at bounding box center [37, 168] width 25 height 7
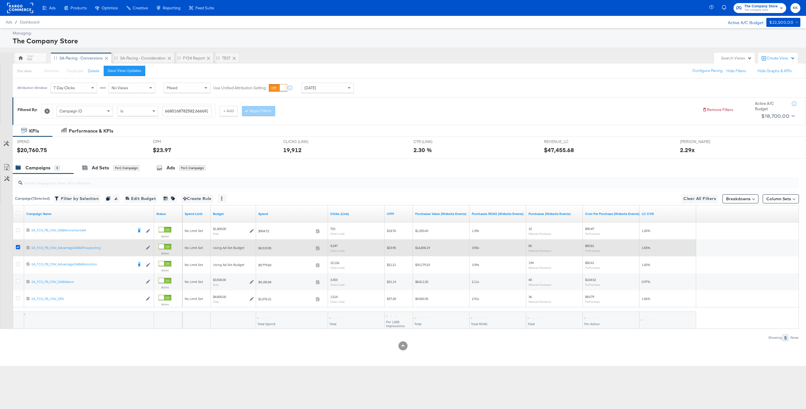
click at [18, 245] on icon at bounding box center [18, 247] width 4 height 4
click at [0, 0] on input "checkbox" at bounding box center [0, 0] width 0 height 0
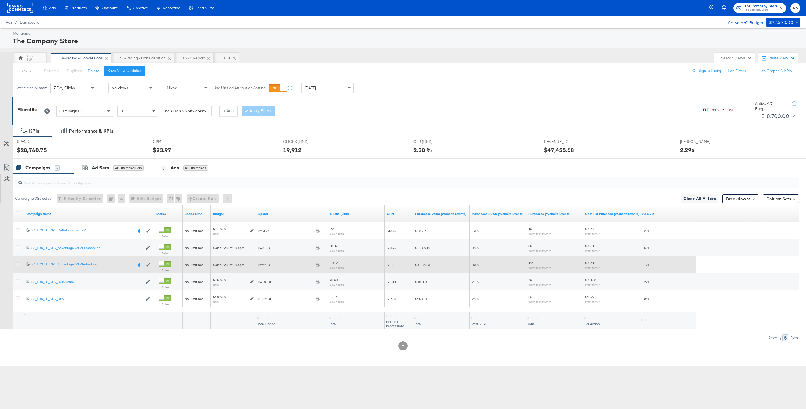
click at [17, 263] on icon at bounding box center [18, 264] width 4 height 4
click at [0, 0] on input "checkbox" at bounding box center [0, 0] width 0 height 0
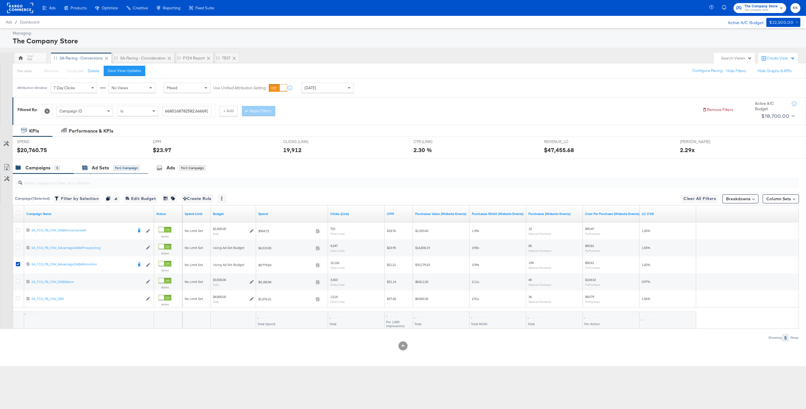
click at [115, 165] on div "Ad Sets for 1 Campaign" at bounding box center [110, 168] width 57 height 7
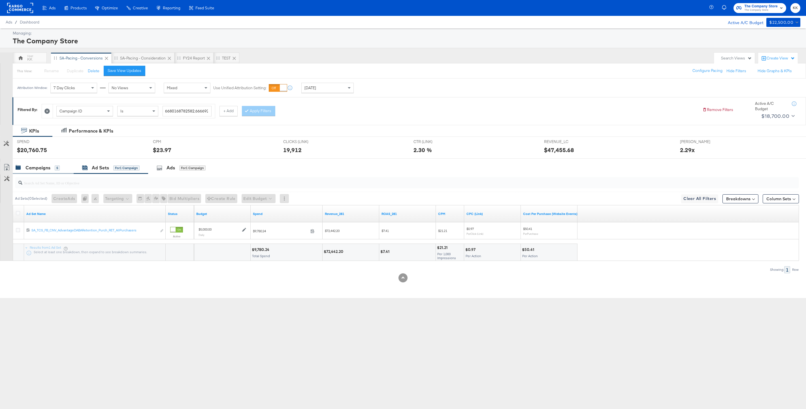
click at [59, 165] on div "Campaigns 5" at bounding box center [38, 168] width 44 height 7
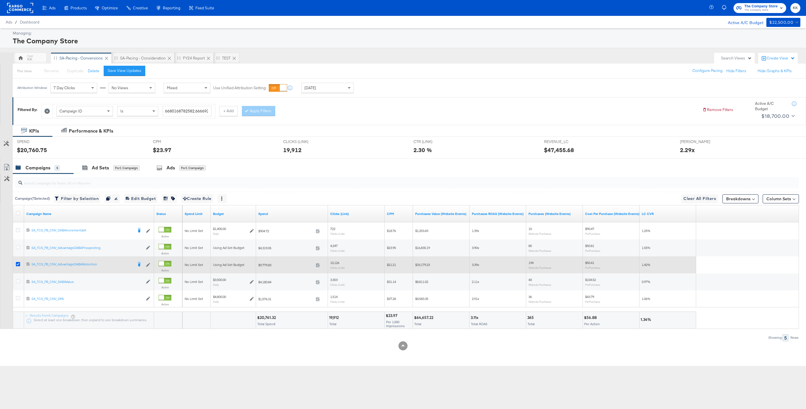
click at [19, 262] on icon at bounding box center [18, 264] width 4 height 4
click at [0, 0] on input "checkbox" at bounding box center [0, 0] width 0 height 0
